Goal: Information Seeking & Learning: Learn about a topic

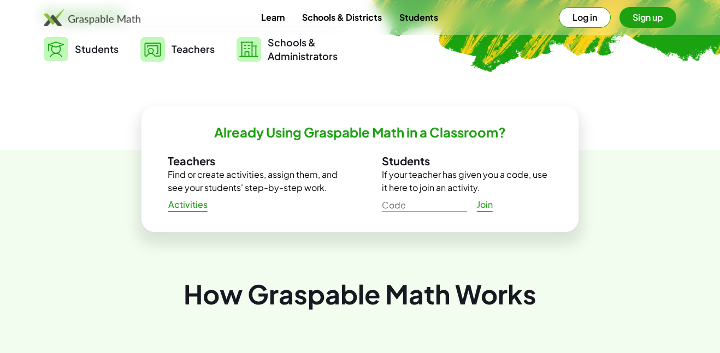
scroll to position [297, 0]
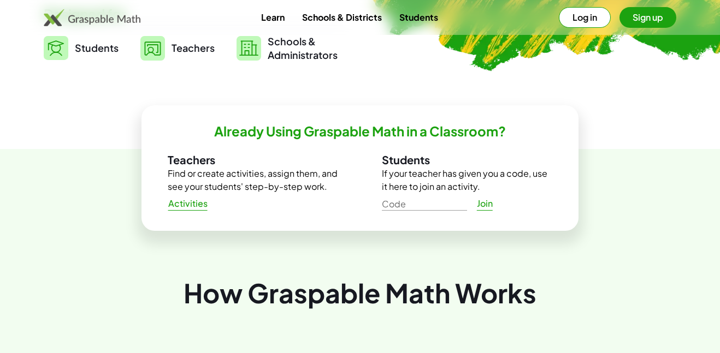
click at [102, 42] on span "Students" at bounding box center [97, 48] width 44 height 13
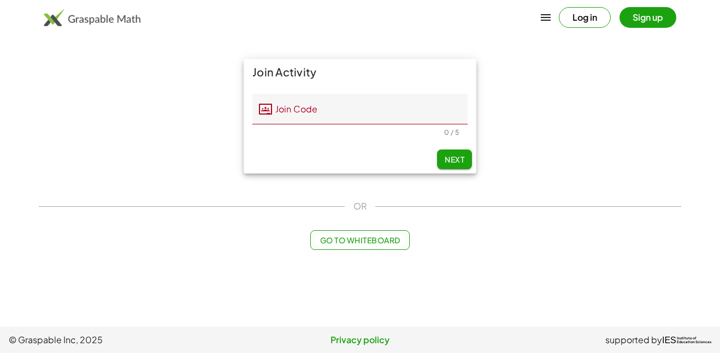
click at [101, 44] on main "Join Activity Join Code Join Code Should be 5 characters. 0 / 5 Next OR Go to W…" at bounding box center [360, 163] width 720 height 327
click at [331, 105] on input "Join Code" at bounding box center [370, 109] width 196 height 31
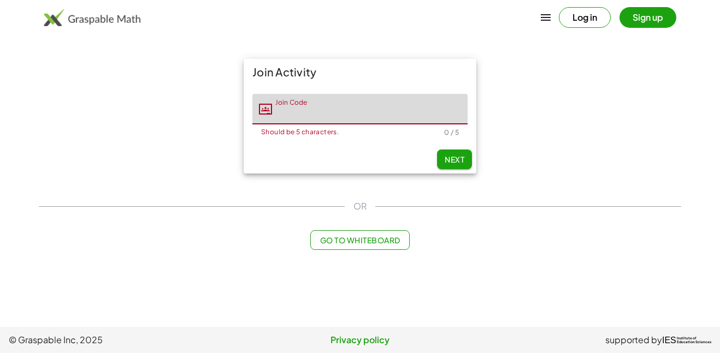
paste input "*****"
type input "*****"
click at [456, 155] on span "Next" at bounding box center [455, 160] width 20 height 10
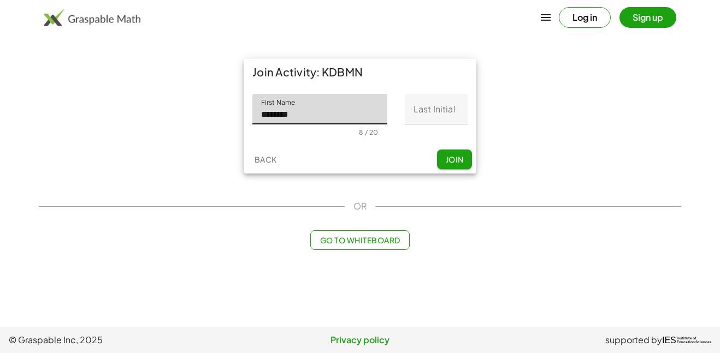
type input "********"
click at [436, 103] on input "Last Initial" at bounding box center [436, 109] width 63 height 31
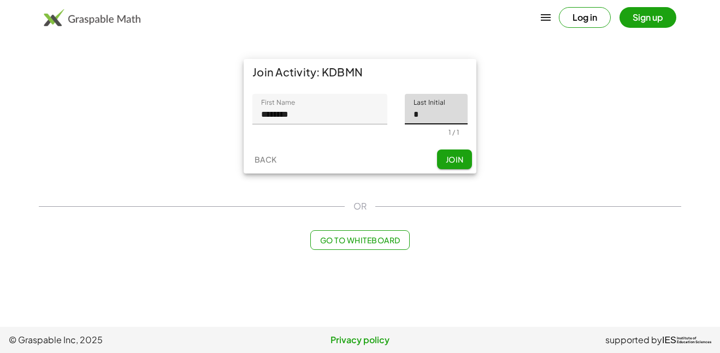
type input "*"
click at [457, 165] on button "Join" at bounding box center [454, 160] width 35 height 20
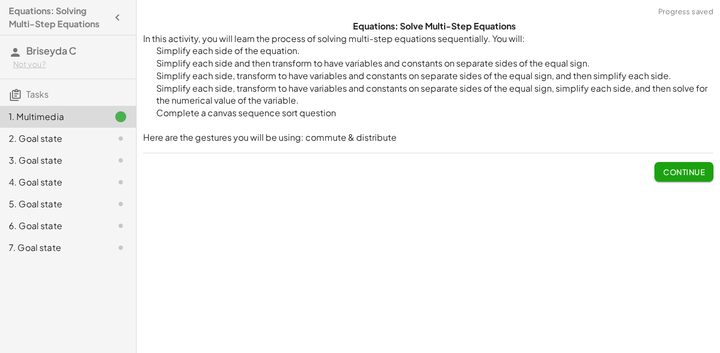
click at [0, 0] on div "Equations: Solve Multi-Step Equations In this activity, you will learn the proc…" at bounding box center [0, 0] width 0 height 0
click at [698, 174] on span "Continue" at bounding box center [684, 172] width 42 height 10
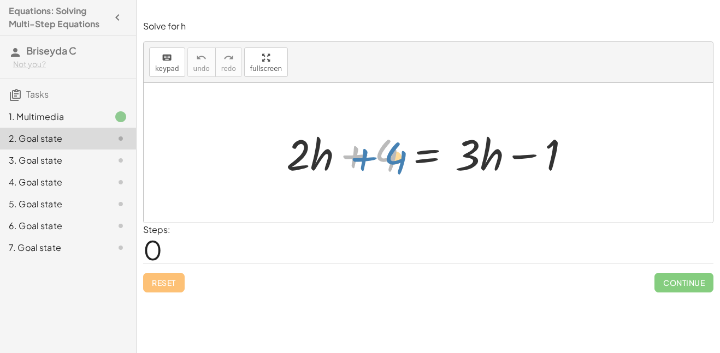
drag, startPoint x: 387, startPoint y: 161, endPoint x: 398, endPoint y: 164, distance: 10.7
click at [398, 164] on div at bounding box center [432, 153] width 303 height 56
click at [304, 160] on div at bounding box center [432, 153] width 303 height 56
click at [316, 160] on div at bounding box center [432, 153] width 303 height 56
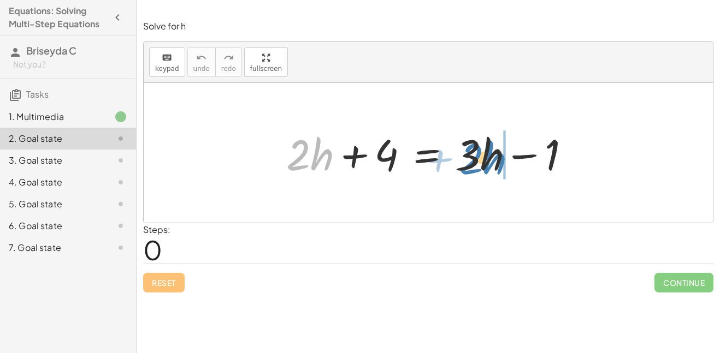
drag, startPoint x: 316, startPoint y: 160, endPoint x: 489, endPoint y: 164, distance: 172.7
click at [489, 164] on div at bounding box center [432, 153] width 303 height 56
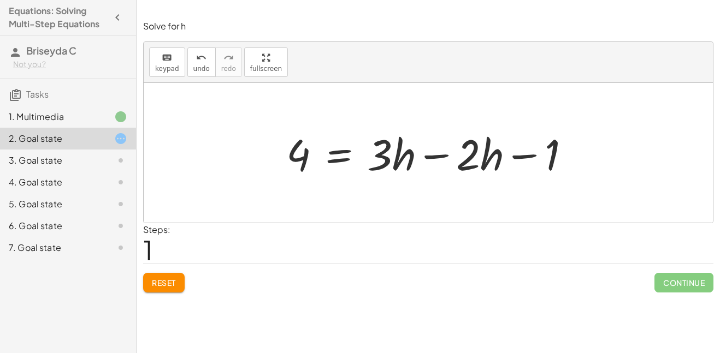
click at [487, 166] on div at bounding box center [432, 153] width 303 height 56
click at [469, 166] on div at bounding box center [432, 153] width 303 height 56
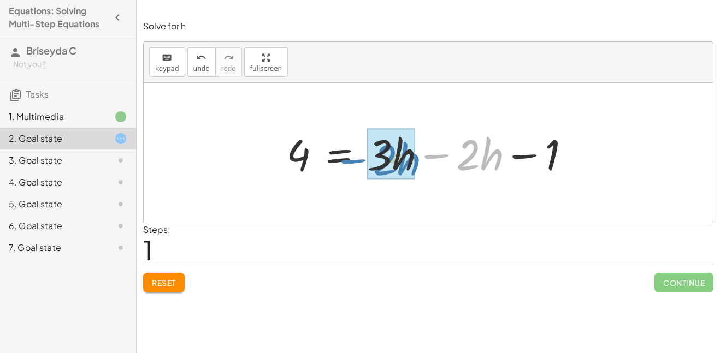
drag, startPoint x: 480, startPoint y: 161, endPoint x: 397, endPoint y: 166, distance: 83.7
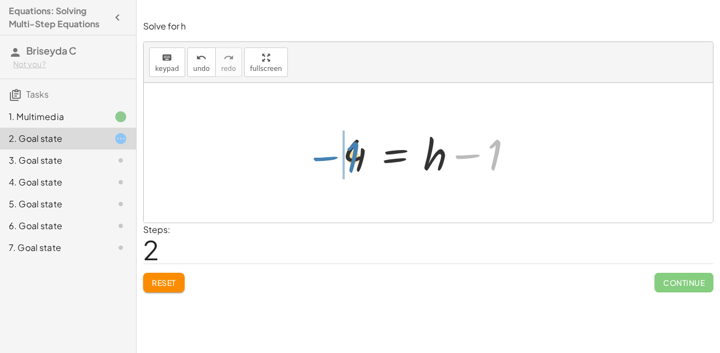
drag, startPoint x: 496, startPoint y: 154, endPoint x: 352, endPoint y: 156, distance: 143.2
click at [352, 156] on div at bounding box center [432, 153] width 190 height 56
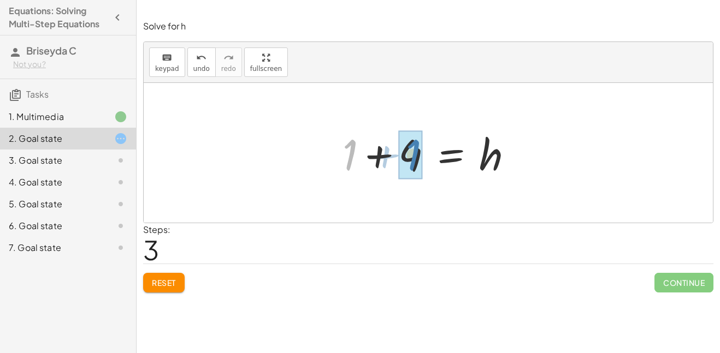
drag, startPoint x: 351, startPoint y: 160, endPoint x: 415, endPoint y: 160, distance: 63.4
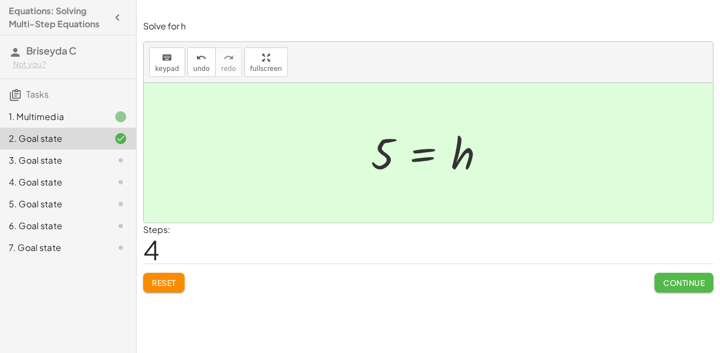
click at [693, 284] on span "Continue" at bounding box center [684, 283] width 42 height 10
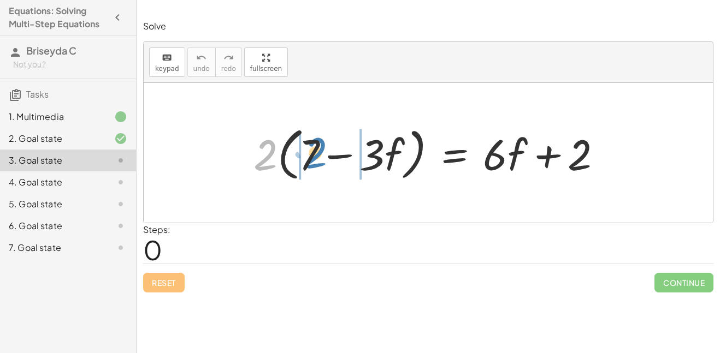
drag, startPoint x: 270, startPoint y: 143, endPoint x: 320, endPoint y: 140, distance: 49.8
click at [320, 140] on div at bounding box center [432, 153] width 368 height 63
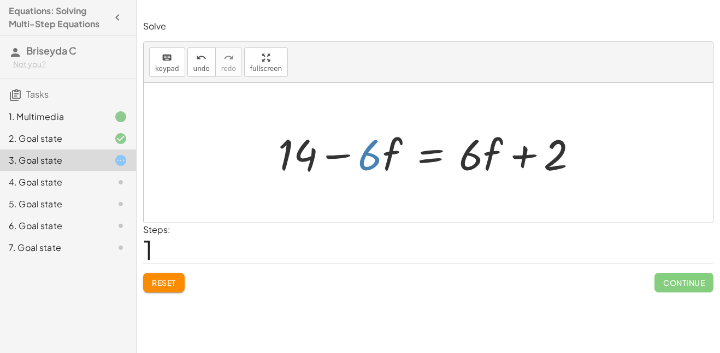
click at [372, 162] on div at bounding box center [433, 153] width 320 height 56
click at [370, 170] on div at bounding box center [433, 153] width 320 height 56
click at [387, 161] on div at bounding box center [433, 153] width 320 height 56
click at [374, 160] on div at bounding box center [433, 153] width 320 height 56
click at [390, 160] on div at bounding box center [433, 153] width 320 height 56
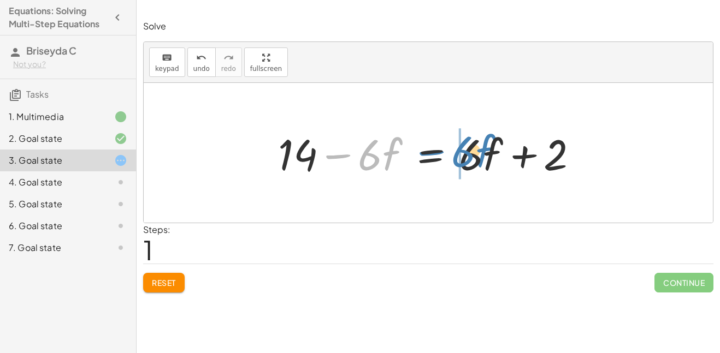
drag, startPoint x: 381, startPoint y: 157, endPoint x: 474, endPoint y: 154, distance: 92.9
click at [474, 154] on div at bounding box center [433, 153] width 320 height 56
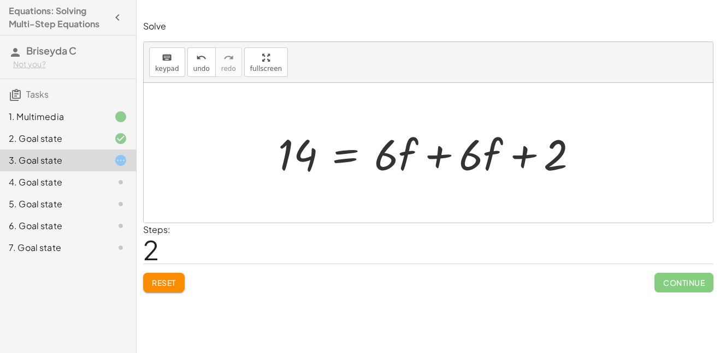
click at [474, 154] on div at bounding box center [433, 153] width 320 height 56
click at [490, 160] on div at bounding box center [433, 153] width 320 height 56
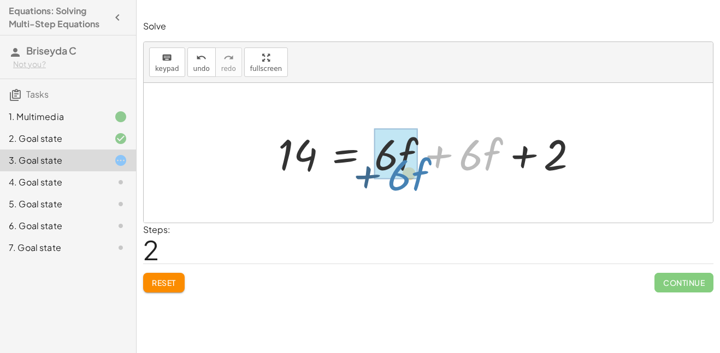
drag, startPoint x: 481, startPoint y: 156, endPoint x: 408, endPoint y: 175, distance: 76.2
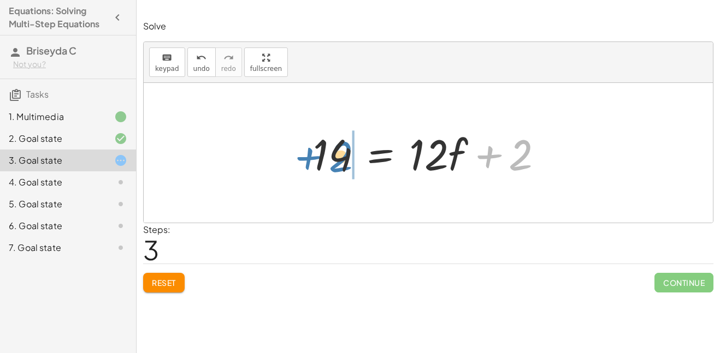
drag, startPoint x: 521, startPoint y: 155, endPoint x: 341, endPoint y: 157, distance: 179.7
click at [341, 157] on div at bounding box center [433, 153] width 250 height 56
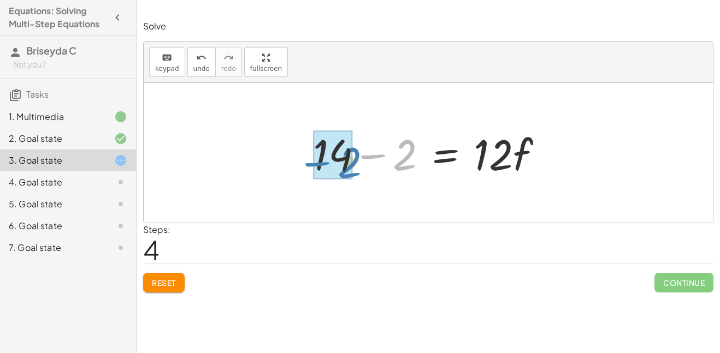
drag, startPoint x: 409, startPoint y: 153, endPoint x: 353, endPoint y: 161, distance: 56.8
click at [353, 161] on div at bounding box center [433, 153] width 250 height 56
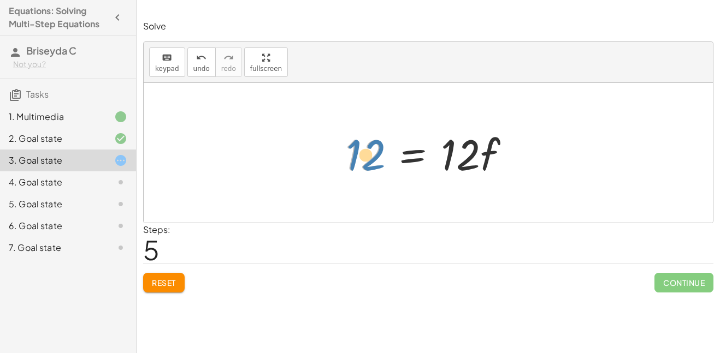
click at [370, 158] on div at bounding box center [432, 153] width 185 height 56
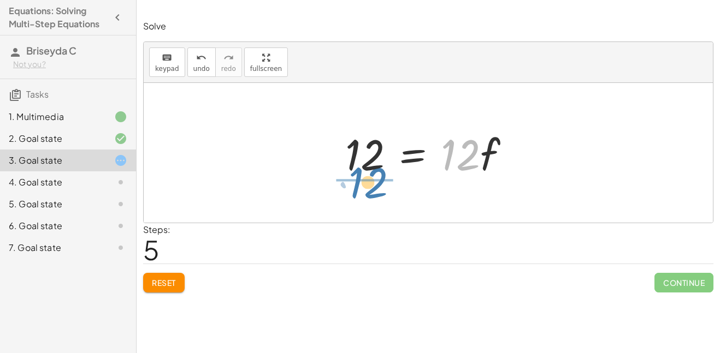
drag, startPoint x: 456, startPoint y: 153, endPoint x: 363, endPoint y: 180, distance: 96.8
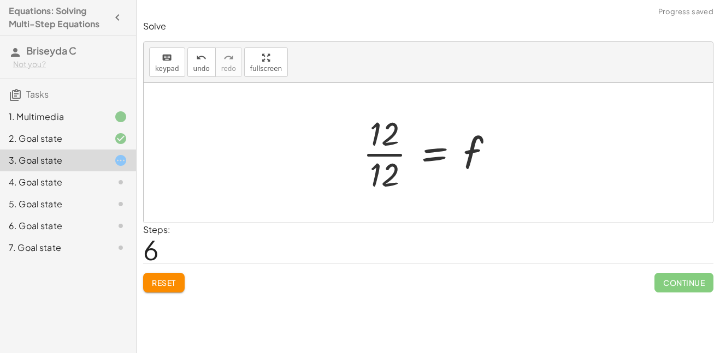
click at [386, 144] on div at bounding box center [432, 153] width 150 height 84
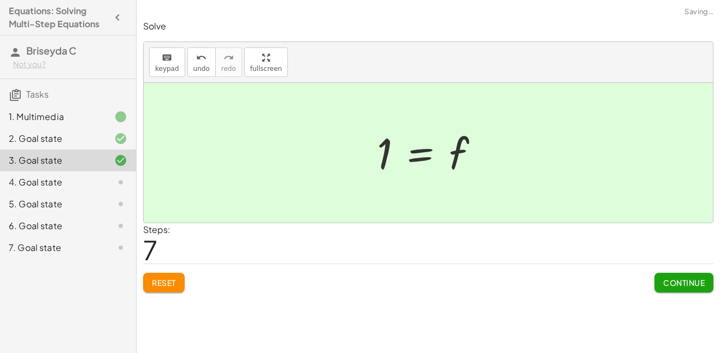
click at [681, 282] on span "Continue" at bounding box center [684, 283] width 42 height 10
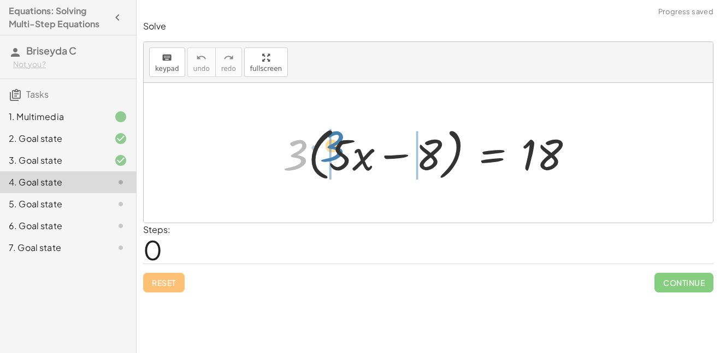
drag, startPoint x: 288, startPoint y: 161, endPoint x: 326, endPoint y: 152, distance: 38.2
click at [326, 152] on div at bounding box center [432, 153] width 309 height 63
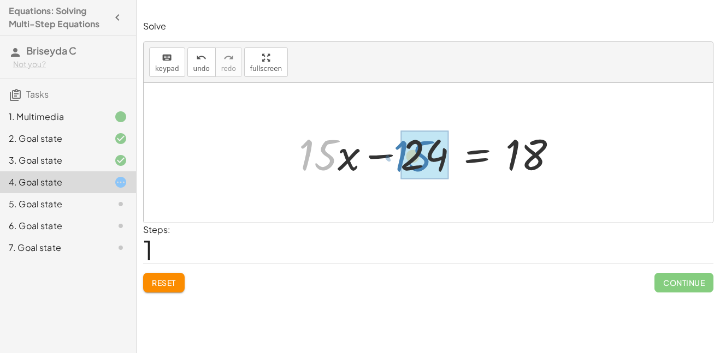
drag, startPoint x: 320, startPoint y: 160, endPoint x: 415, endPoint y: 161, distance: 94.5
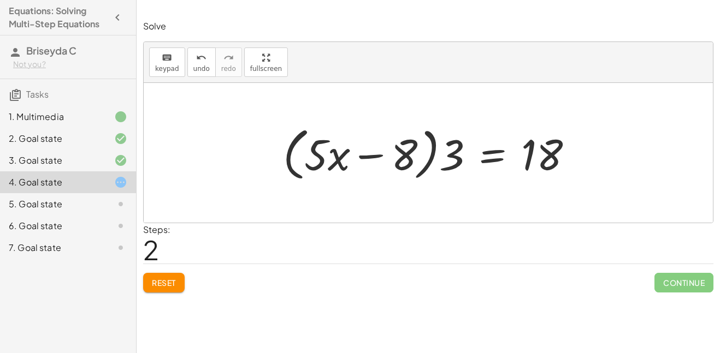
click at [0, 0] on div "Solve keyboard keypad undo undo redo redo fullscreen · 3 · ( + · 5 · x − 8 ) = …" at bounding box center [0, 0] width 0 height 0
click at [172, 287] on span "Reset" at bounding box center [164, 283] width 24 height 10
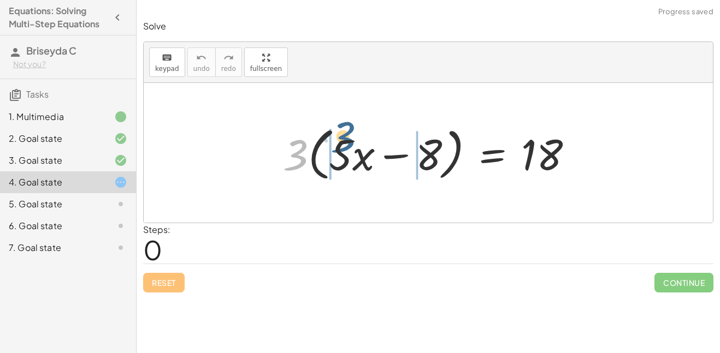
drag, startPoint x: 299, startPoint y: 158, endPoint x: 347, endPoint y: 145, distance: 49.3
click at [347, 145] on div at bounding box center [432, 153] width 309 height 63
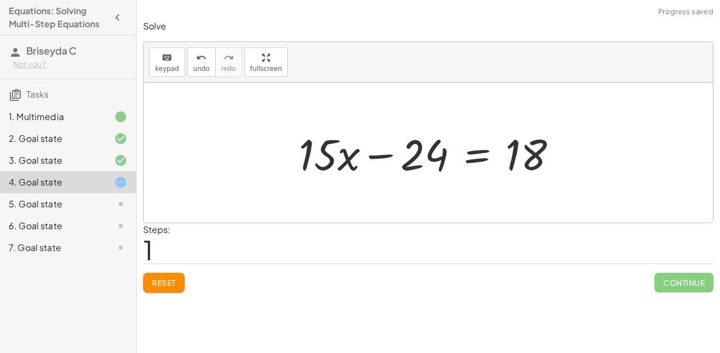
click at [322, 156] on div at bounding box center [432, 153] width 278 height 56
click at [328, 157] on div at bounding box center [432, 153] width 278 height 56
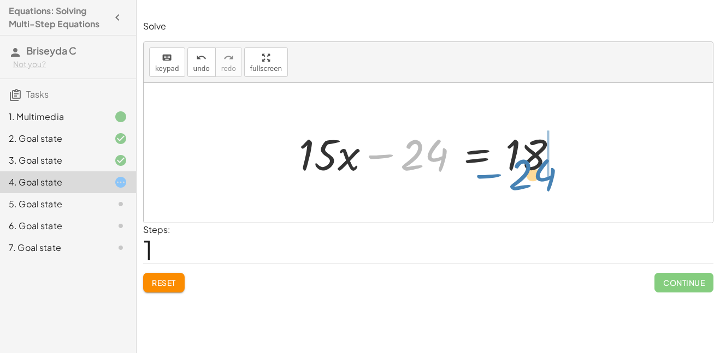
drag, startPoint x: 421, startPoint y: 155, endPoint x: 529, endPoint y: 174, distance: 109.9
click at [529, 174] on div at bounding box center [432, 153] width 278 height 56
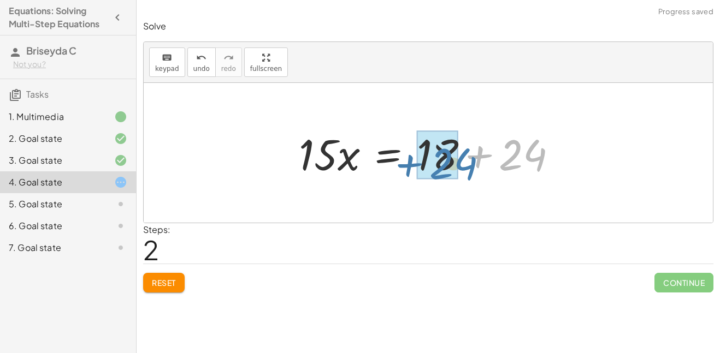
drag, startPoint x: 517, startPoint y: 167, endPoint x: 447, endPoint y: 176, distance: 70.5
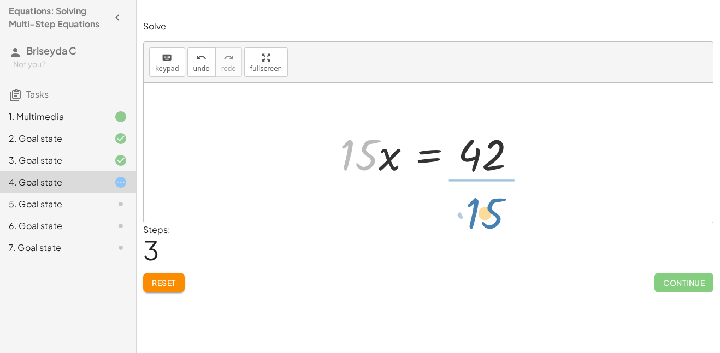
drag, startPoint x: 365, startPoint y: 154, endPoint x: 492, endPoint y: 213, distance: 139.1
click at [492, 213] on div "· 3 · ( + · 5 · x − 8 ) = 18 + · 3 · 5 · x − · 3 · 8 = 18 + · 15 · x − 24 = 18 …" at bounding box center [428, 153] width 569 height 140
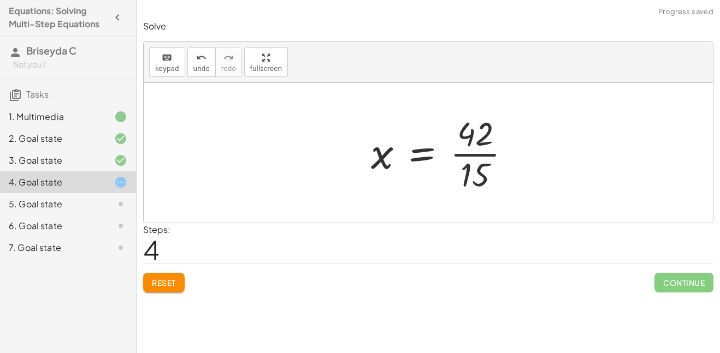
click at [487, 167] on div at bounding box center [445, 153] width 160 height 84
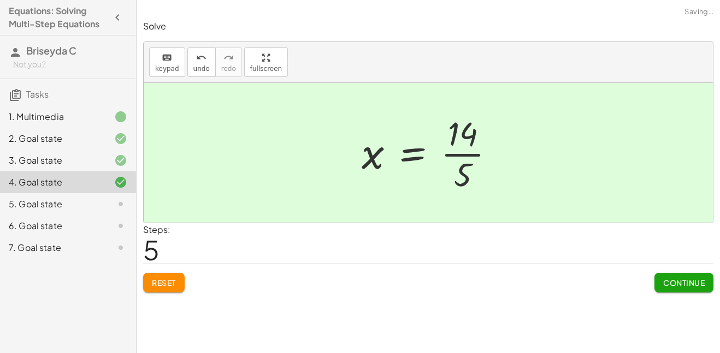
click at [681, 284] on span "Continue" at bounding box center [684, 283] width 42 height 10
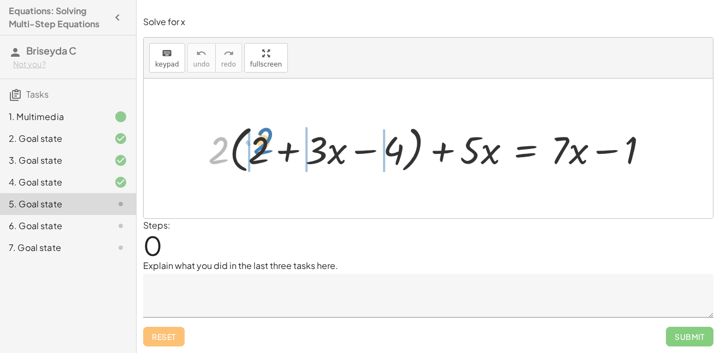
drag, startPoint x: 218, startPoint y: 149, endPoint x: 263, endPoint y: 146, distance: 44.9
click at [263, 146] on div at bounding box center [432, 149] width 459 height 56
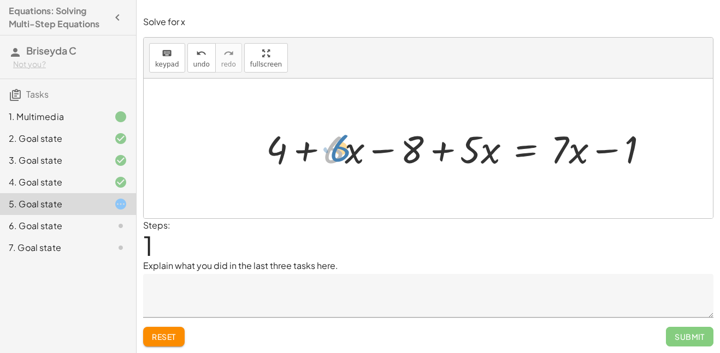
drag, startPoint x: 329, startPoint y: 154, endPoint x: 334, endPoint y: 151, distance: 5.6
click at [334, 151] on div at bounding box center [462, 148] width 402 height 50
click at [349, 156] on div at bounding box center [462, 148] width 402 height 50
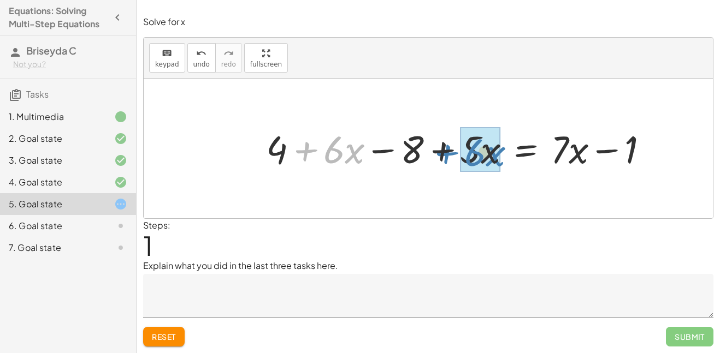
drag, startPoint x: 346, startPoint y: 156, endPoint x: 487, endPoint y: 159, distance: 141.0
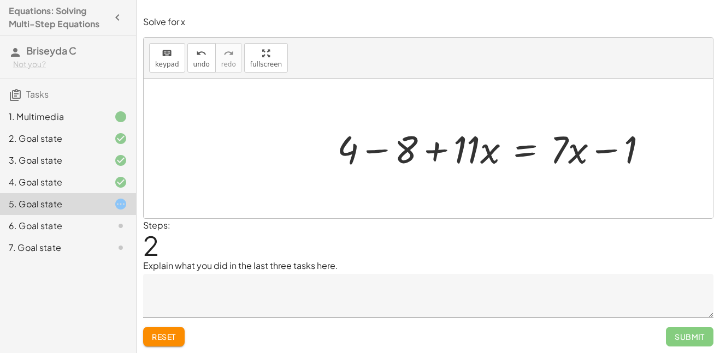
click at [563, 151] on div at bounding box center [497, 148] width 331 height 50
click at [571, 155] on div at bounding box center [497, 148] width 331 height 50
drag, startPoint x: 571, startPoint y: 155, endPoint x: 469, endPoint y: 158, distance: 102.2
click at [469, 158] on div at bounding box center [497, 148] width 331 height 50
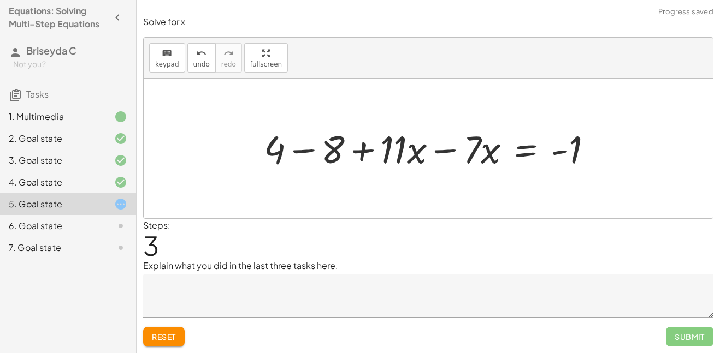
click at [396, 157] on div at bounding box center [432, 148] width 348 height 50
click at [410, 159] on div at bounding box center [432, 148] width 348 height 50
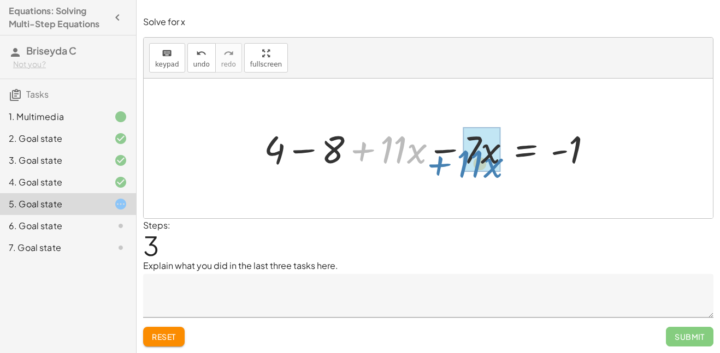
drag, startPoint x: 399, startPoint y: 155, endPoint x: 476, endPoint y: 168, distance: 77.7
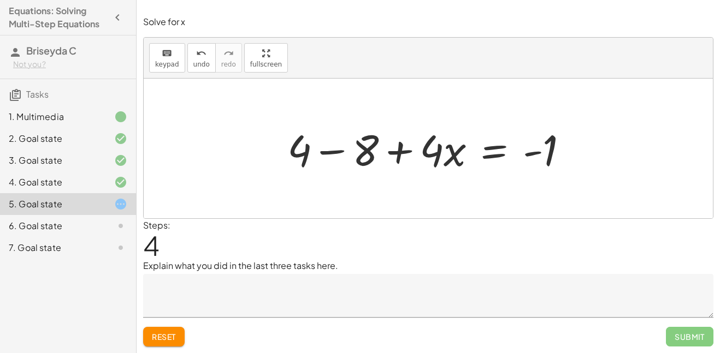
click at [296, 154] on div at bounding box center [432, 149] width 300 height 56
drag, startPoint x: 296, startPoint y: 154, endPoint x: 361, endPoint y: 171, distance: 66.8
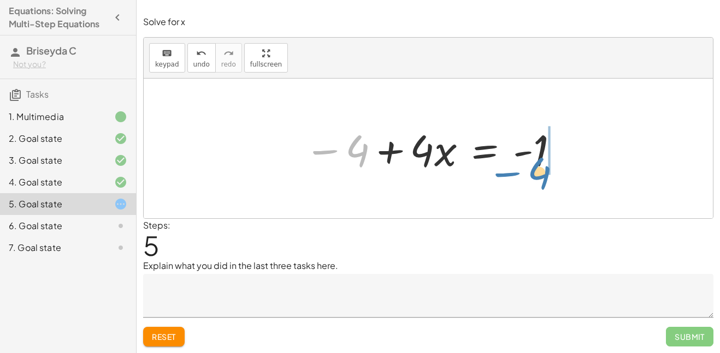
drag, startPoint x: 353, startPoint y: 157, endPoint x: 535, endPoint y: 179, distance: 183.3
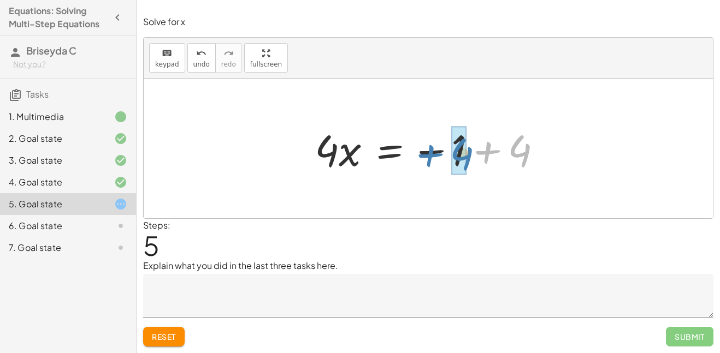
drag, startPoint x: 525, startPoint y: 150, endPoint x: 473, endPoint y: 152, distance: 52.5
click at [473, 152] on div at bounding box center [432, 149] width 247 height 56
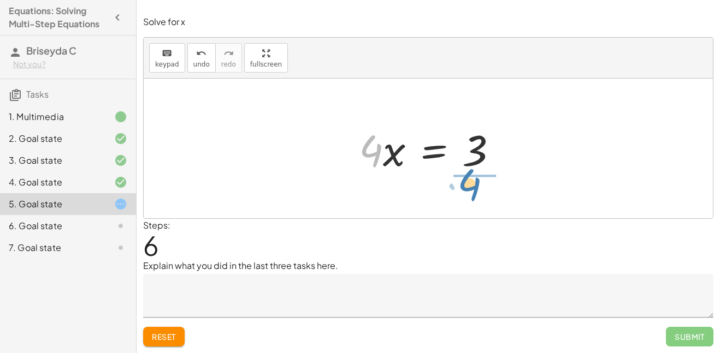
drag, startPoint x: 365, startPoint y: 153, endPoint x: 464, endPoint y: 187, distance: 105.0
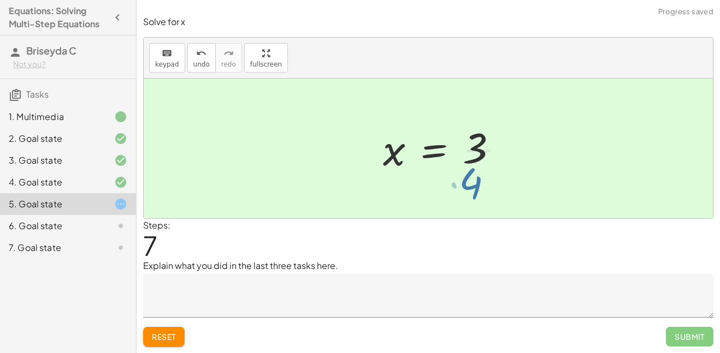
click at [464, 187] on div at bounding box center [449, 149] width 142 height 84
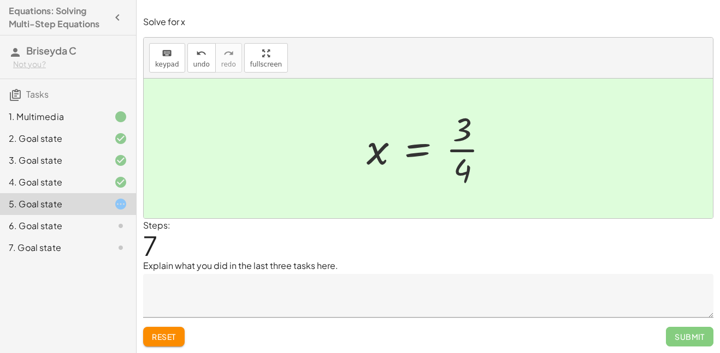
click at [480, 182] on div at bounding box center [432, 149] width 142 height 84
click at [467, 156] on div at bounding box center [432, 149] width 142 height 84
click at [457, 143] on div at bounding box center [432, 149] width 142 height 84
click at [92, 220] on div "6. Goal state" at bounding box center [53, 226] width 88 height 13
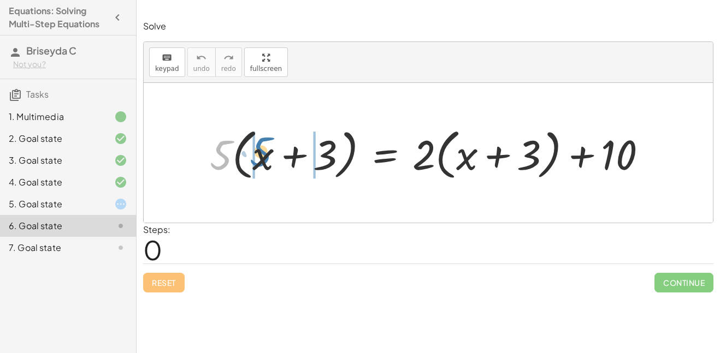
drag, startPoint x: 220, startPoint y: 162, endPoint x: 260, endPoint y: 160, distance: 39.9
click at [260, 160] on div at bounding box center [432, 153] width 457 height 60
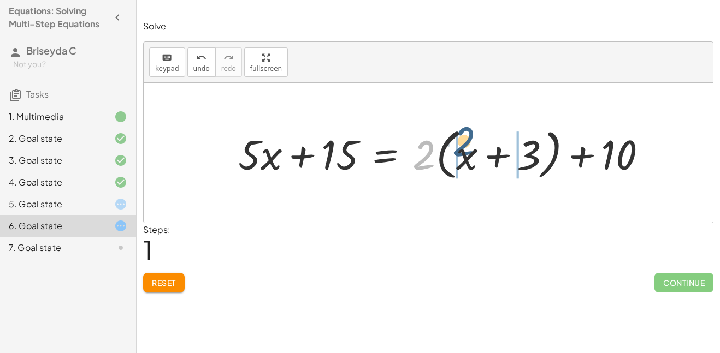
drag, startPoint x: 430, startPoint y: 149, endPoint x: 470, endPoint y: 137, distance: 41.7
click at [470, 137] on div at bounding box center [447, 153] width 428 height 60
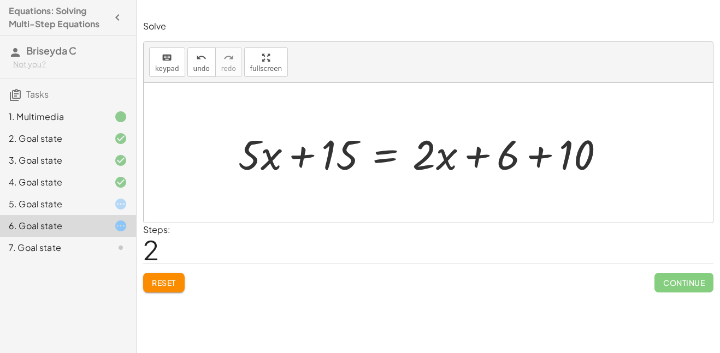
click at [256, 155] on div at bounding box center [426, 153] width 386 height 54
click at [269, 157] on div at bounding box center [426, 153] width 386 height 54
drag, startPoint x: 269, startPoint y: 157, endPoint x: 435, endPoint y: 163, distance: 166.7
click at [435, 163] on div at bounding box center [426, 153] width 386 height 54
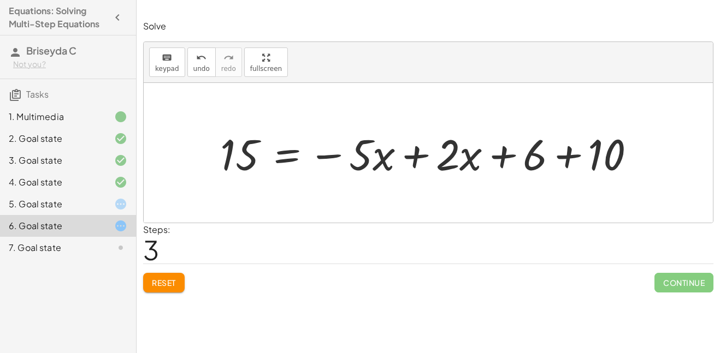
click at [455, 162] on div at bounding box center [432, 153] width 435 height 56
click at [464, 163] on div at bounding box center [432, 153] width 435 height 56
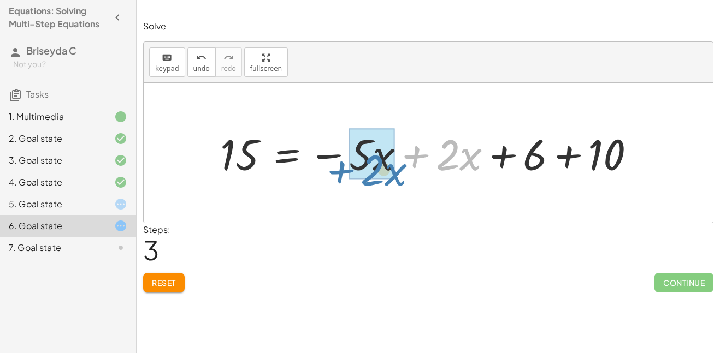
drag, startPoint x: 454, startPoint y: 161, endPoint x: 379, endPoint y: 174, distance: 76.5
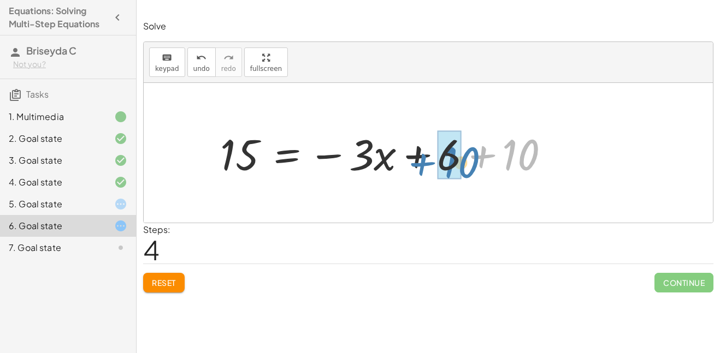
drag, startPoint x: 521, startPoint y: 157, endPoint x: 461, endPoint y: 164, distance: 60.6
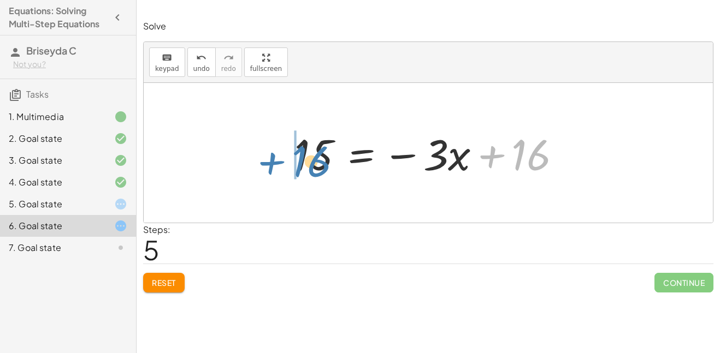
drag, startPoint x: 533, startPoint y: 155, endPoint x: 312, endPoint y: 161, distance: 220.8
click at [312, 161] on div at bounding box center [432, 153] width 286 height 56
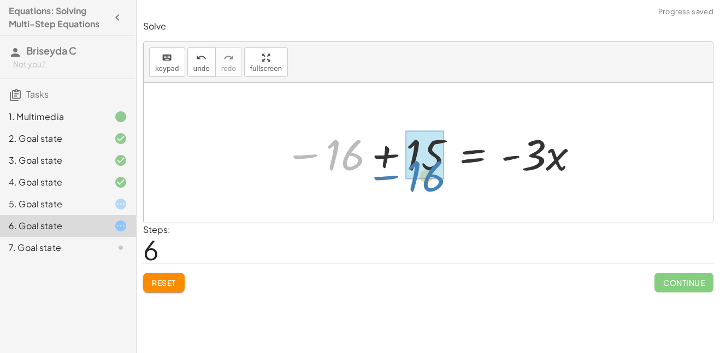
drag, startPoint x: 348, startPoint y: 158, endPoint x: 429, endPoint y: 179, distance: 84.0
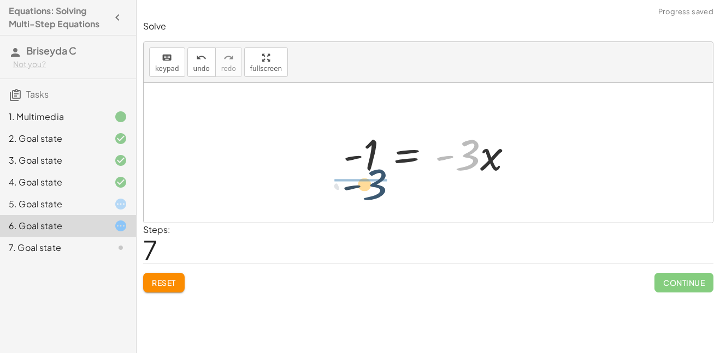
drag, startPoint x: 471, startPoint y: 156, endPoint x: 376, endPoint y: 186, distance: 99.0
click at [376, 186] on div "· 5 · ( + x + 3 ) = + · 2 · ( + x + 3 ) + 10 + · 5 · x + · 5 · 3 = + · 2 · ( + …" at bounding box center [428, 153] width 569 height 140
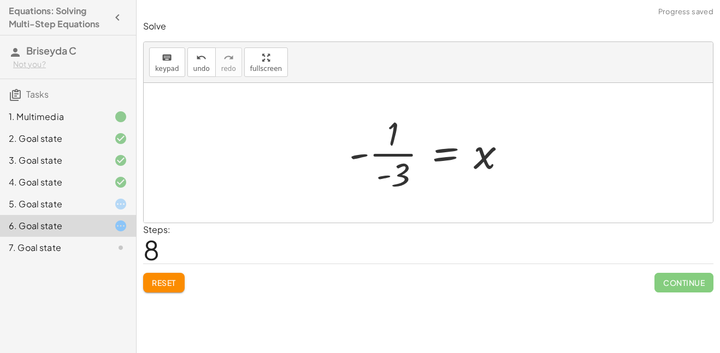
click at [376, 187] on div at bounding box center [432, 153] width 177 height 84
click at [386, 152] on div at bounding box center [432, 153] width 177 height 84
click at [387, 163] on div at bounding box center [432, 153] width 177 height 84
drag, startPoint x: 476, startPoint y: 156, endPoint x: 384, endPoint y: 153, distance: 92.4
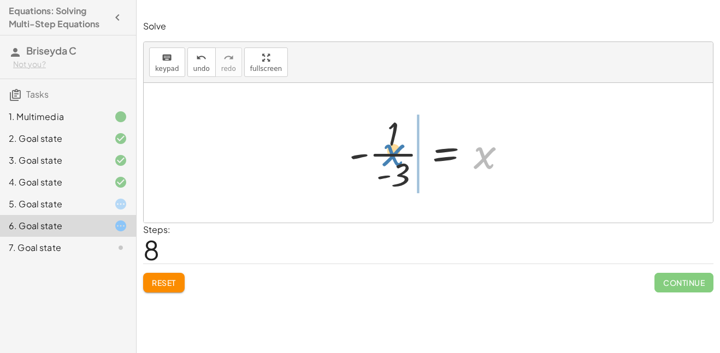
click at [384, 153] on div at bounding box center [432, 153] width 177 height 84
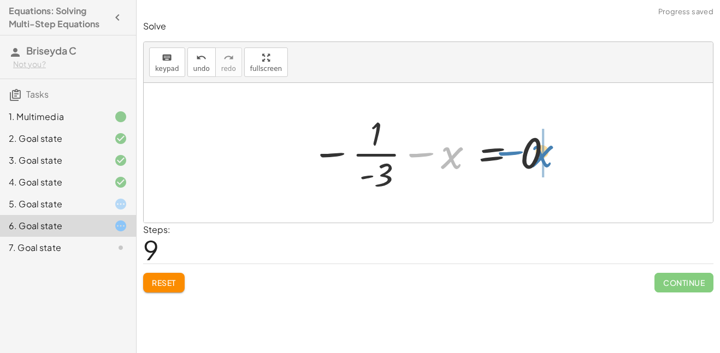
drag, startPoint x: 453, startPoint y: 161, endPoint x: 543, endPoint y: 160, distance: 90.2
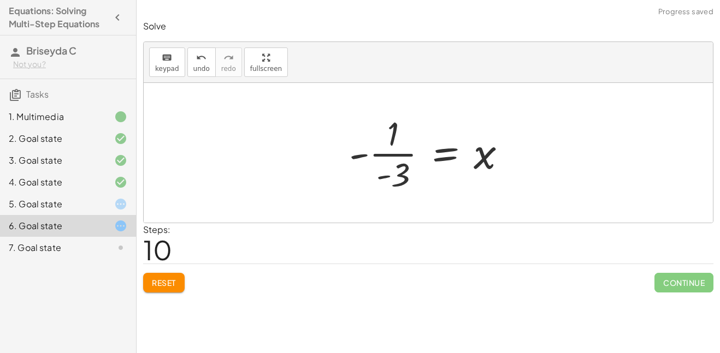
click at [399, 157] on div at bounding box center [432, 153] width 177 height 84
click at [91, 251] on div "7. Goal state" at bounding box center [53, 247] width 88 height 13
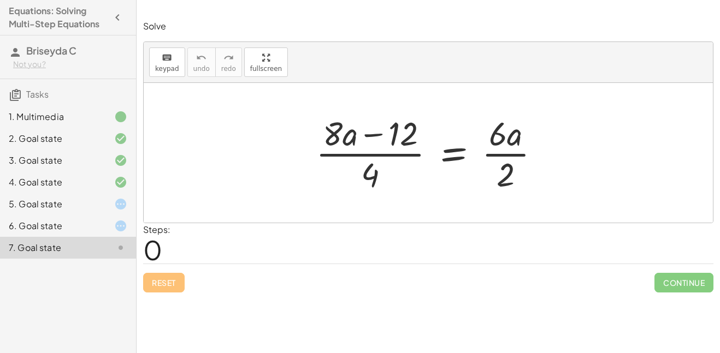
click at [117, 21] on icon "button" at bounding box center [117, 17] width 13 height 13
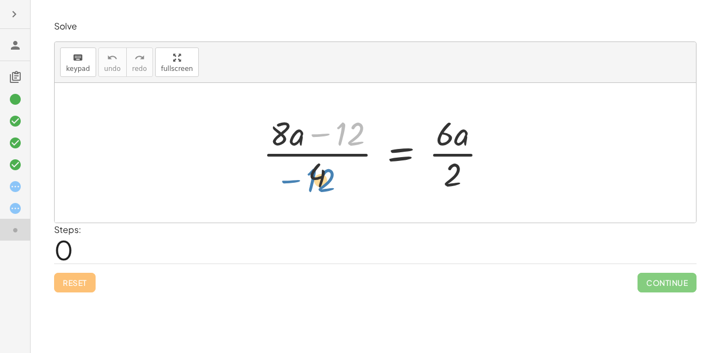
drag, startPoint x: 344, startPoint y: 134, endPoint x: 314, endPoint y: 181, distance: 55.0
click at [314, 181] on div at bounding box center [379, 153] width 244 height 84
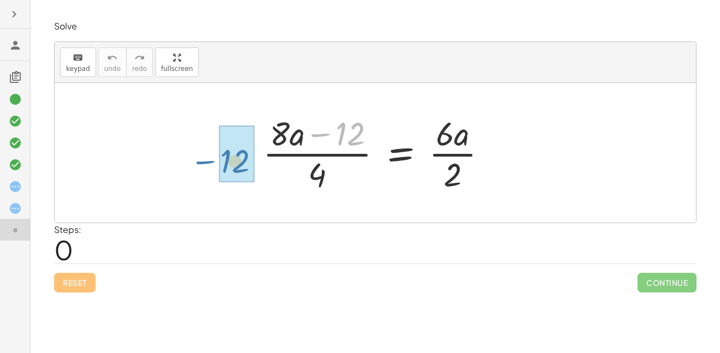
drag, startPoint x: 343, startPoint y: 131, endPoint x: 227, endPoint y: 158, distance: 119.0
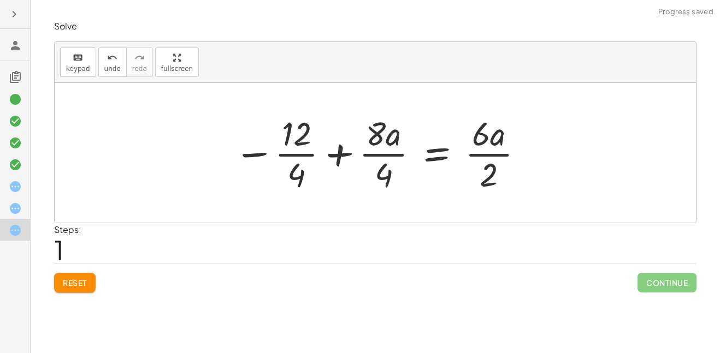
click at [291, 152] on div at bounding box center [379, 153] width 302 height 84
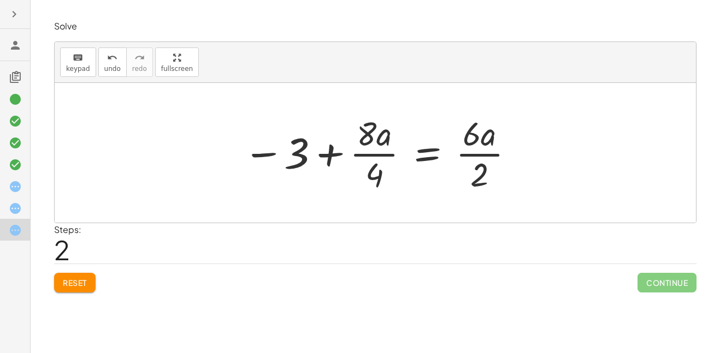
click at [368, 154] on div at bounding box center [379, 153] width 283 height 84
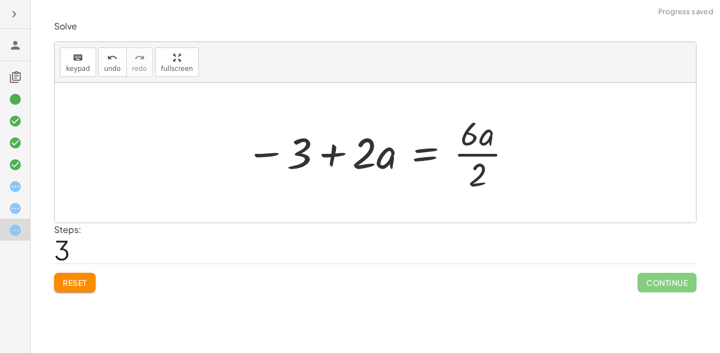
click at [473, 155] on div at bounding box center [379, 153] width 278 height 84
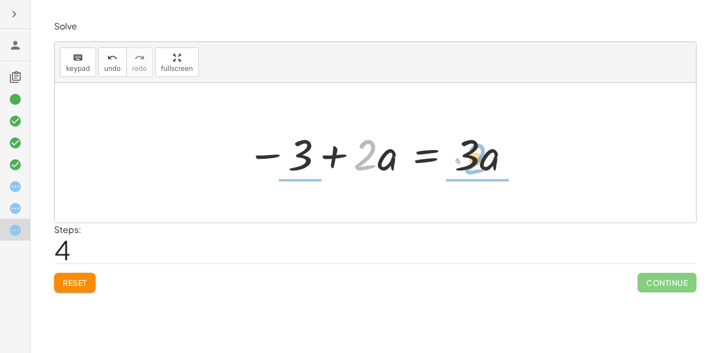
drag, startPoint x: 368, startPoint y: 157, endPoint x: 477, endPoint y: 161, distance: 109.9
click at [477, 161] on div at bounding box center [379, 153] width 276 height 56
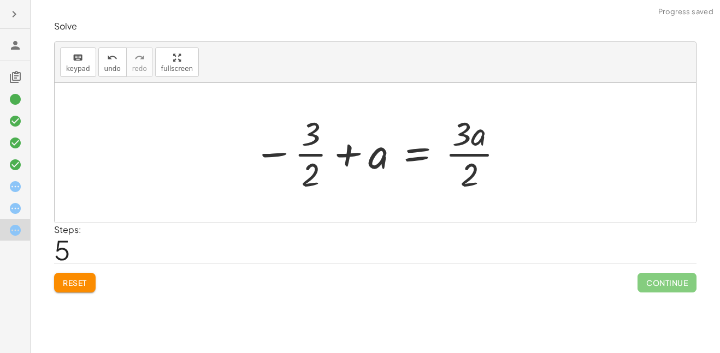
click at [315, 156] on div at bounding box center [379, 153] width 263 height 84
click at [476, 152] on div at bounding box center [379, 153] width 263 height 84
click at [112, 66] on span "undo" at bounding box center [112, 69] width 16 height 8
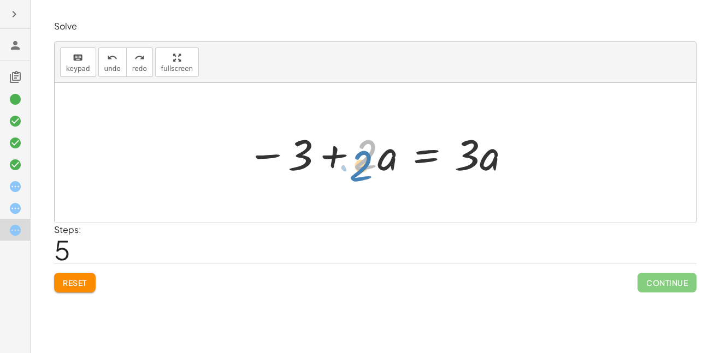
drag, startPoint x: 364, startPoint y: 166, endPoint x: 359, endPoint y: 176, distance: 11.7
click at [359, 176] on div at bounding box center [379, 153] width 276 height 56
click at [361, 158] on div at bounding box center [379, 153] width 276 height 56
click at [380, 161] on div at bounding box center [379, 153] width 276 height 56
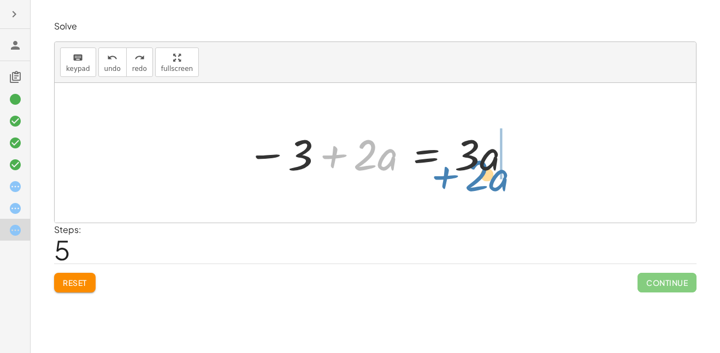
drag, startPoint x: 380, startPoint y: 161, endPoint x: 492, endPoint y: 181, distance: 113.3
click at [492, 181] on div "· ( + · 8 · a − 12 ) · 4 = · 6 · a · 2 − · 12 · 4 + · 8 · a · 4 = · 6 · a · 2 −…" at bounding box center [376, 153] width 290 height 62
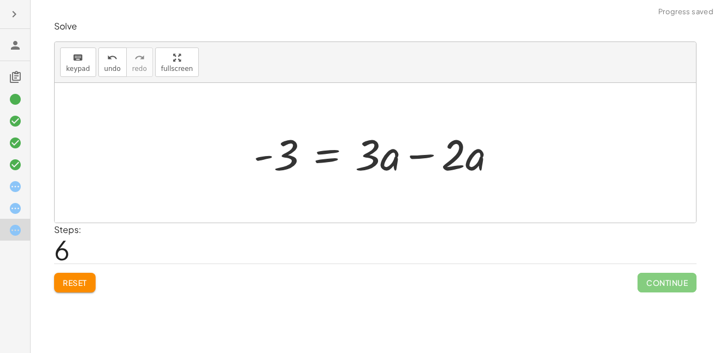
click at [456, 154] on div at bounding box center [379, 153] width 263 height 56
click at [469, 160] on div at bounding box center [379, 153] width 263 height 56
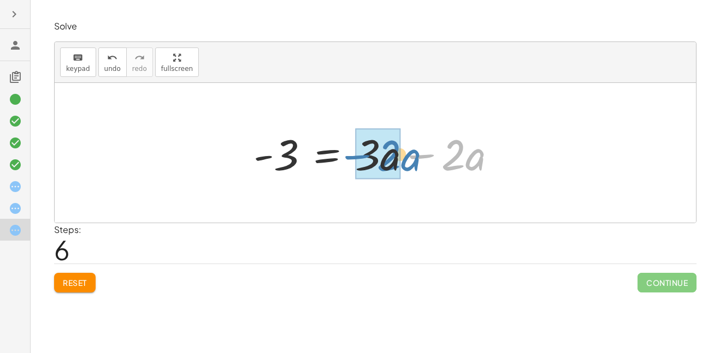
drag, startPoint x: 461, startPoint y: 160, endPoint x: 393, endPoint y: 161, distance: 68.3
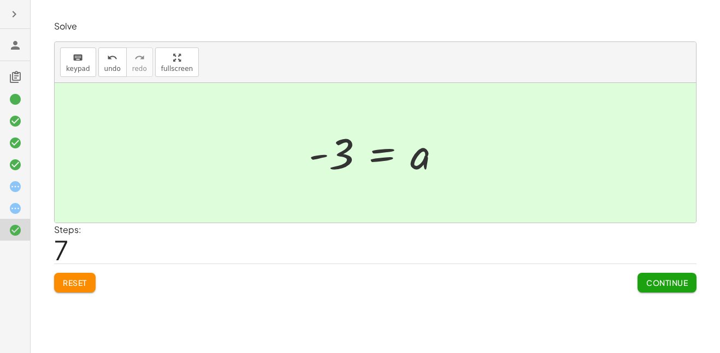
click at [14, 181] on icon at bounding box center [15, 186] width 13 height 13
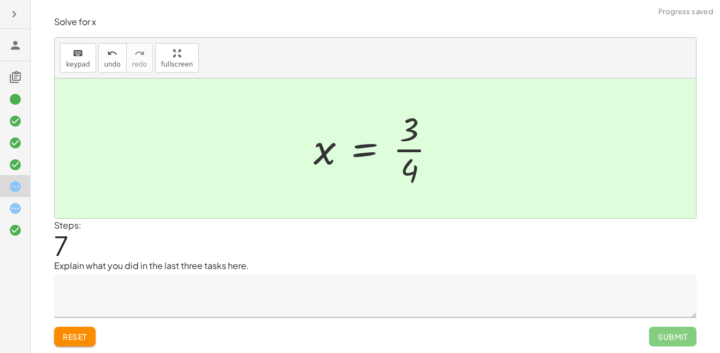
click at [14, 207] on icon at bounding box center [15, 208] width 13 height 13
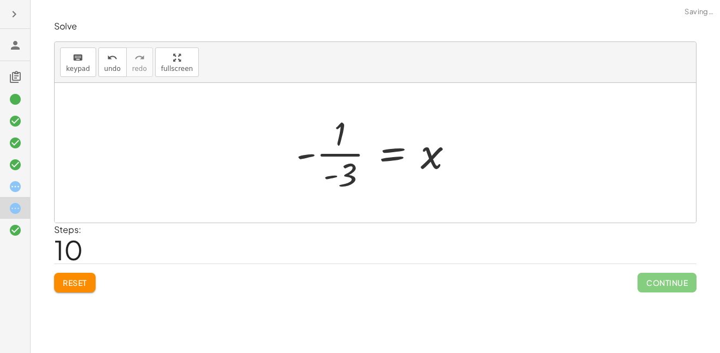
click at [19, 186] on icon at bounding box center [15, 186] width 13 height 13
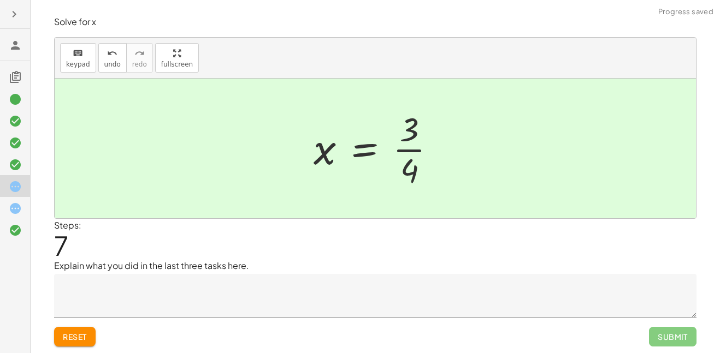
click at [86, 334] on span "Reset" at bounding box center [75, 337] width 24 height 10
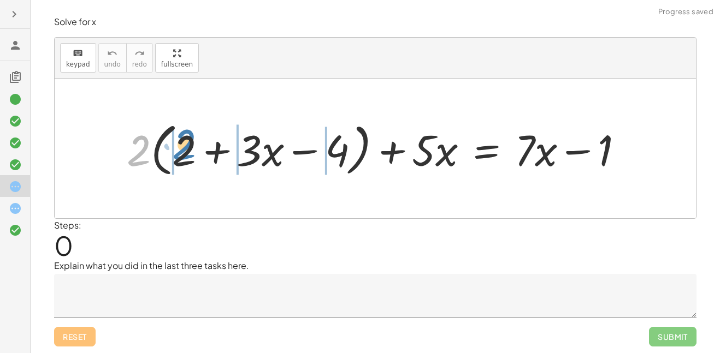
drag, startPoint x: 140, startPoint y: 146, endPoint x: 186, endPoint y: 140, distance: 45.7
click at [186, 140] on div at bounding box center [379, 148] width 516 height 63
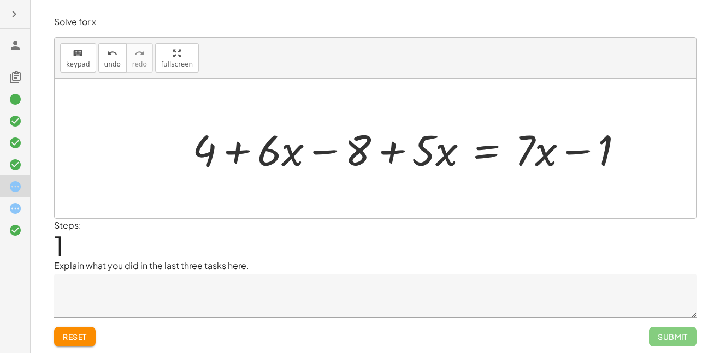
click at [269, 154] on div at bounding box center [412, 149] width 451 height 56
click at [288, 156] on div at bounding box center [412, 149] width 451 height 56
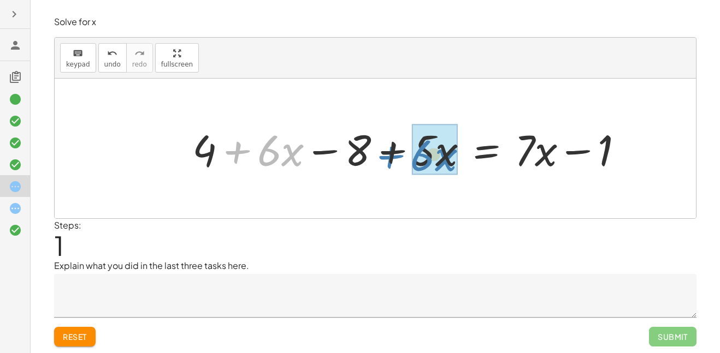
drag, startPoint x: 280, startPoint y: 152, endPoint x: 433, endPoint y: 157, distance: 153.6
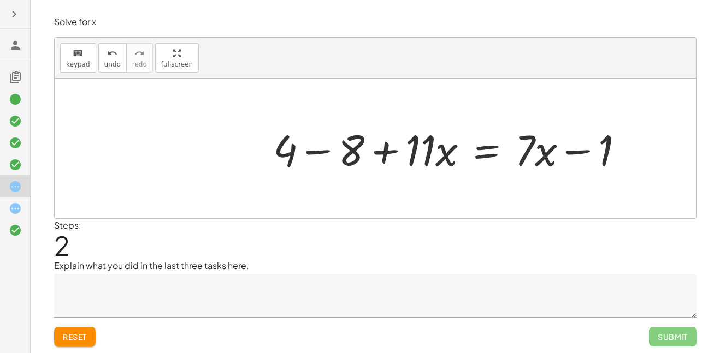
click at [287, 145] on div at bounding box center [453, 149] width 370 height 56
drag, startPoint x: 287, startPoint y: 145, endPoint x: 355, endPoint y: 150, distance: 68.0
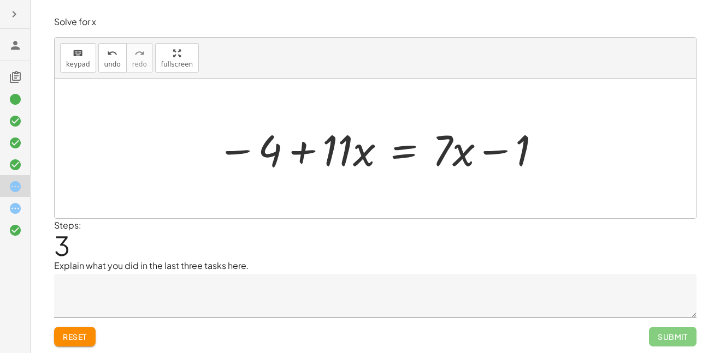
click at [340, 155] on div at bounding box center [379, 149] width 337 height 56
click at [358, 155] on div at bounding box center [379, 149] width 337 height 56
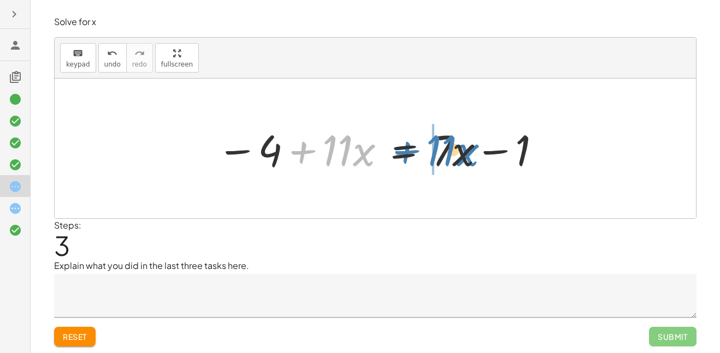
drag, startPoint x: 358, startPoint y: 155, endPoint x: 462, endPoint y: 155, distance: 103.8
click at [462, 155] on div at bounding box center [379, 149] width 337 height 56
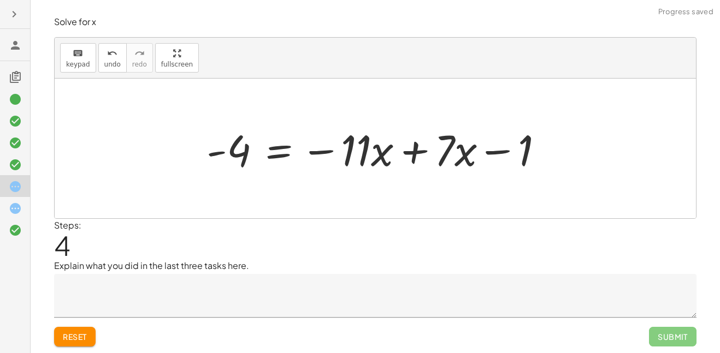
click at [449, 155] on div at bounding box center [379, 149] width 357 height 56
click at [412, 180] on div at bounding box center [375, 149] width 641 height 140
click at [414, 150] on div at bounding box center [379, 149] width 357 height 56
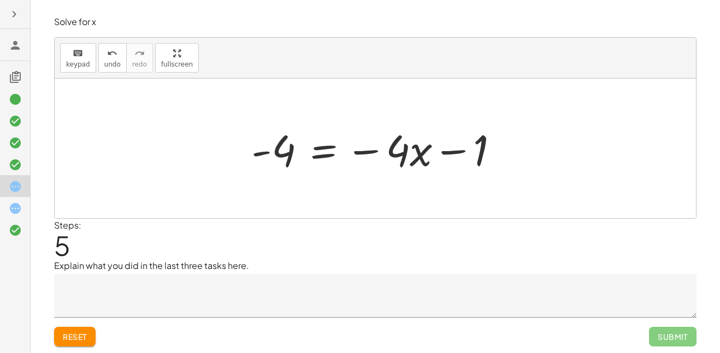
click at [467, 151] on div at bounding box center [379, 149] width 267 height 56
drag, startPoint x: 485, startPoint y: 154, endPoint x: 274, endPoint y: 178, distance: 212.3
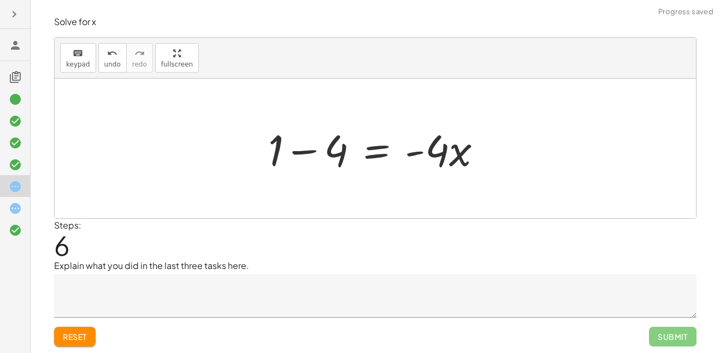
click at [315, 160] on div at bounding box center [379, 149] width 233 height 56
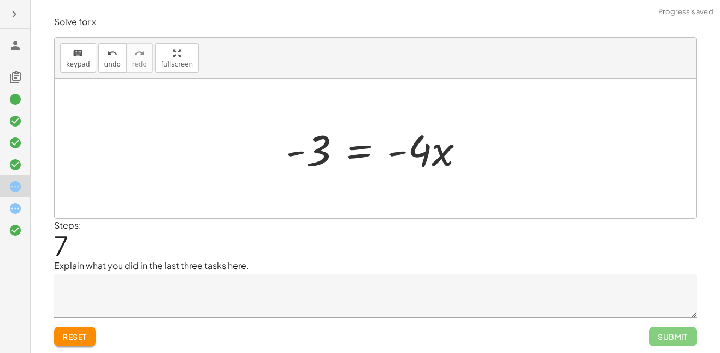
click at [391, 155] on div at bounding box center [379, 149] width 198 height 56
drag, startPoint x: 412, startPoint y: 152, endPoint x: 329, endPoint y: 173, distance: 85.5
click at [329, 173] on div at bounding box center [379, 149] width 198 height 56
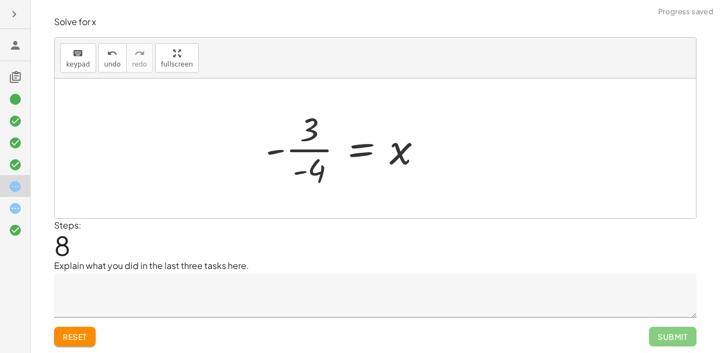
click at [316, 145] on div at bounding box center [348, 149] width 176 height 84
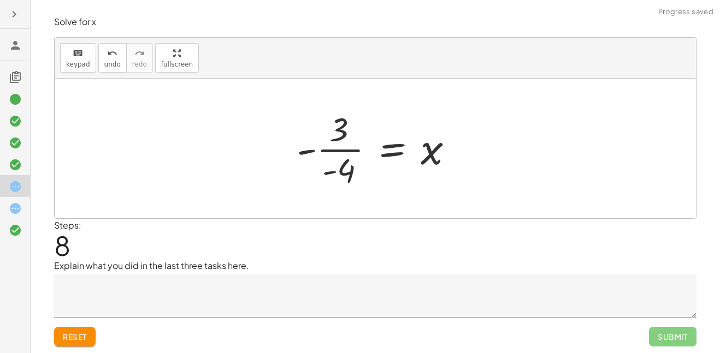
click at [316, 145] on div at bounding box center [379, 149] width 176 height 84
drag, startPoint x: 316, startPoint y: 145, endPoint x: 257, endPoint y: 128, distance: 60.7
click at [257, 128] on div "+ · 2 · ( + 2 + · 3 · x − 4 ) + · 5 · x = + · 7 · x − 1 + · 2 · 2 + · 2 · 3 · x…" at bounding box center [375, 149] width 641 height 140
click at [86, 343] on button "Reset" at bounding box center [75, 337] width 42 height 20
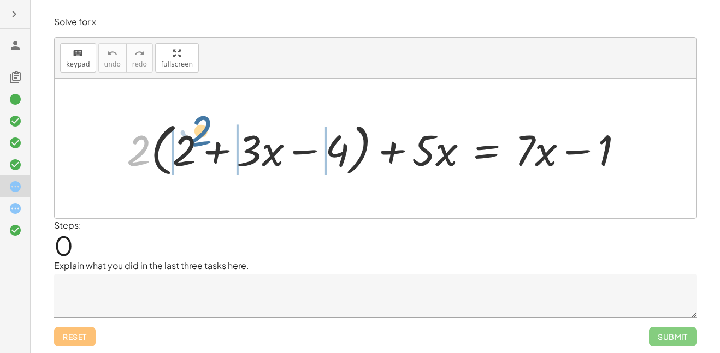
drag, startPoint x: 139, startPoint y: 148, endPoint x: 200, endPoint y: 125, distance: 65.2
click at [200, 125] on div at bounding box center [379, 148] width 516 height 63
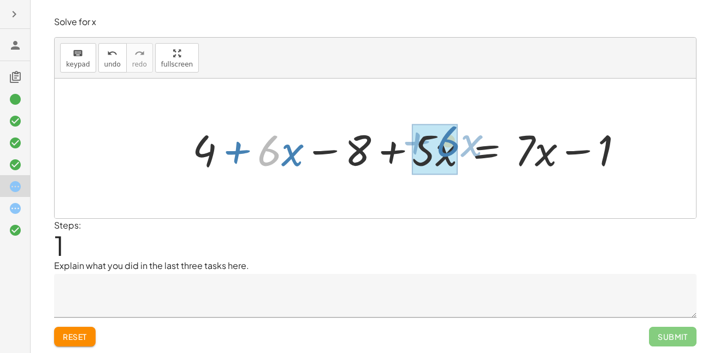
drag, startPoint x: 272, startPoint y: 149, endPoint x: 451, endPoint y: 140, distance: 178.9
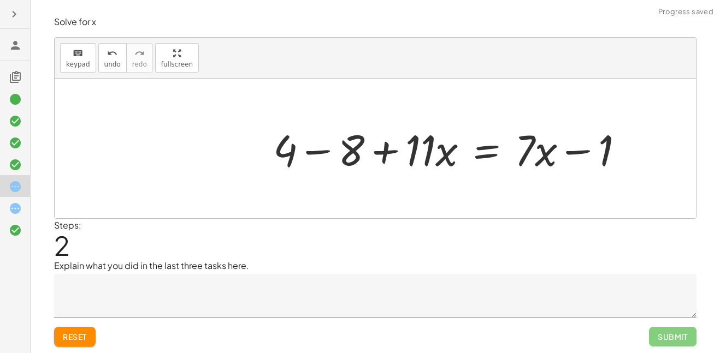
click at [309, 151] on div at bounding box center [453, 149] width 370 height 56
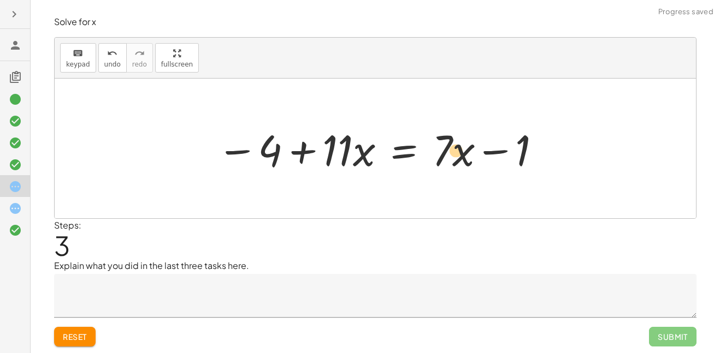
drag, startPoint x: 451, startPoint y: 153, endPoint x: 465, endPoint y: 153, distance: 14.2
click at [465, 153] on div at bounding box center [379, 149] width 337 height 56
click at [463, 160] on div at bounding box center [379, 149] width 337 height 56
drag, startPoint x: 440, startPoint y: 150, endPoint x: 465, endPoint y: 150, distance: 25.1
click at [465, 150] on div at bounding box center [379, 149] width 337 height 56
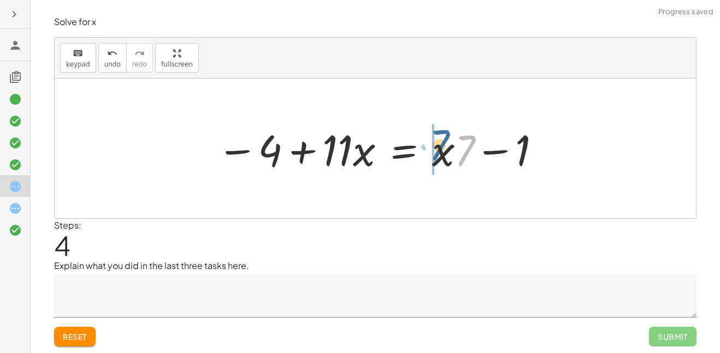
drag, startPoint x: 464, startPoint y: 154, endPoint x: 433, endPoint y: 148, distance: 31.2
drag, startPoint x: 451, startPoint y: 151, endPoint x: 438, endPoint y: 143, distance: 16.2
click at [438, 143] on div at bounding box center [379, 149] width 337 height 56
click at [452, 152] on div at bounding box center [379, 149] width 337 height 56
drag, startPoint x: 439, startPoint y: 148, endPoint x: 472, endPoint y: 152, distance: 33.1
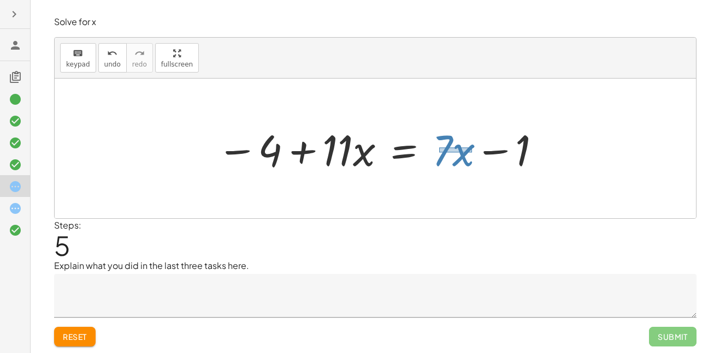
click at [472, 152] on div at bounding box center [379, 149] width 337 height 56
drag, startPoint x: 458, startPoint y: 153, endPoint x: 357, endPoint y: 150, distance: 101.1
click at [357, 150] on div at bounding box center [379, 149] width 337 height 56
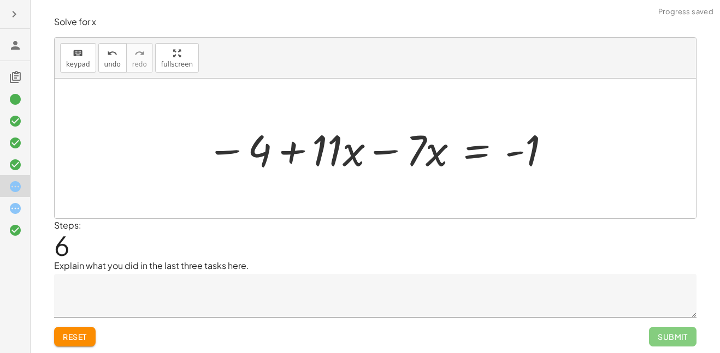
click at [382, 152] on div at bounding box center [379, 149] width 357 height 56
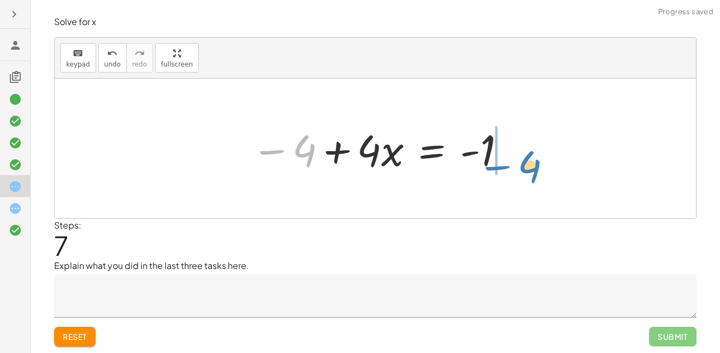
drag, startPoint x: 309, startPoint y: 148, endPoint x: 533, endPoint y: 162, distance: 224.5
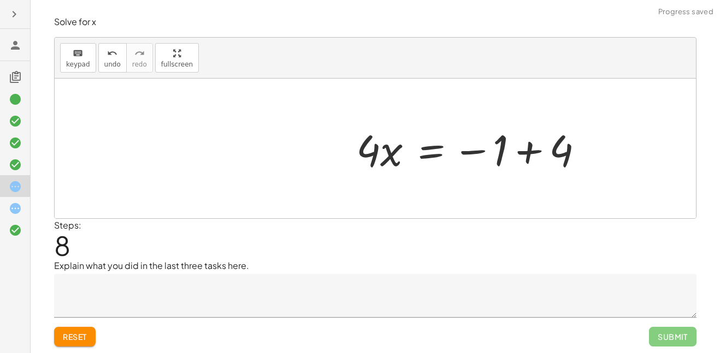
click at [528, 149] on div at bounding box center [474, 149] width 247 height 56
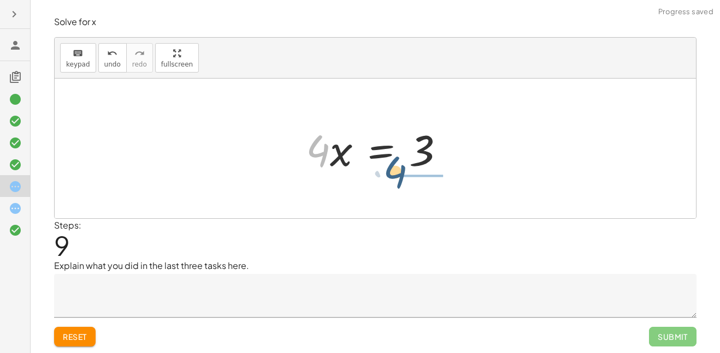
drag, startPoint x: 322, startPoint y: 153, endPoint x: 417, endPoint y: 174, distance: 98.0
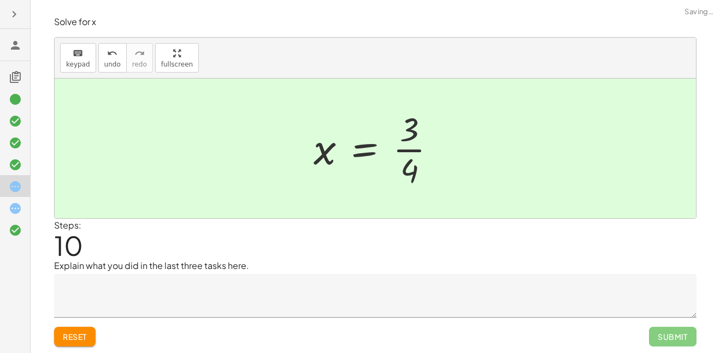
click at [414, 150] on div at bounding box center [379, 149] width 142 height 84
click at [351, 155] on div at bounding box center [379, 149] width 142 height 84
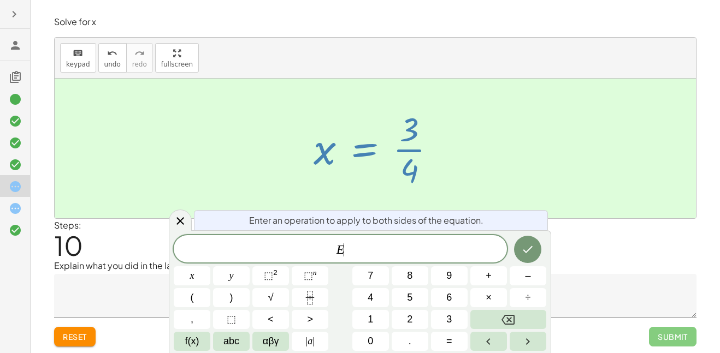
click at [351, 155] on div at bounding box center [379, 149] width 142 height 84
click at [562, 92] on div at bounding box center [375, 149] width 641 height 140
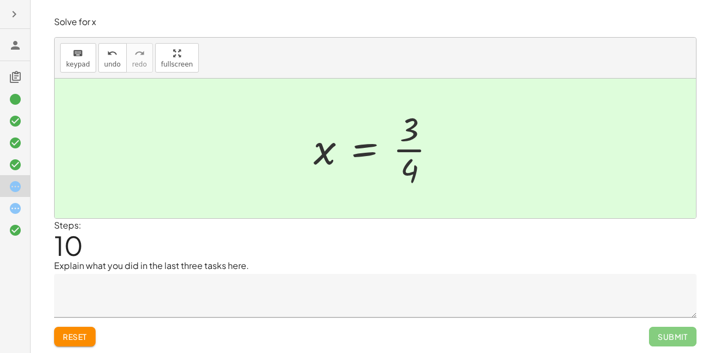
click at [317, 312] on textarea at bounding box center [375, 296] width 642 height 44
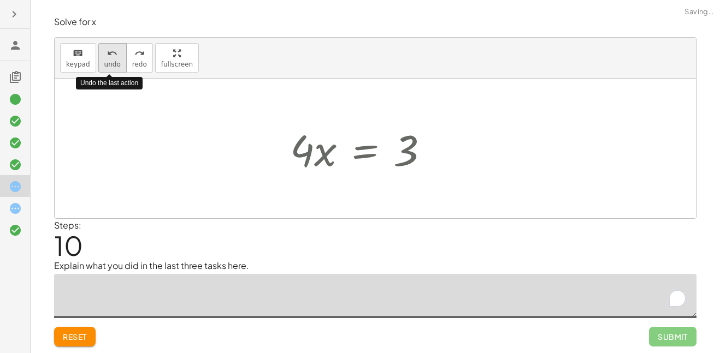
click at [110, 57] on icon "undo" at bounding box center [112, 53] width 10 height 13
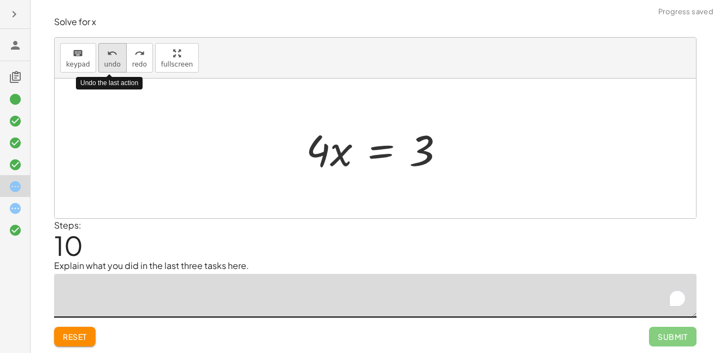
click at [110, 57] on icon "undo" at bounding box center [112, 53] width 10 height 13
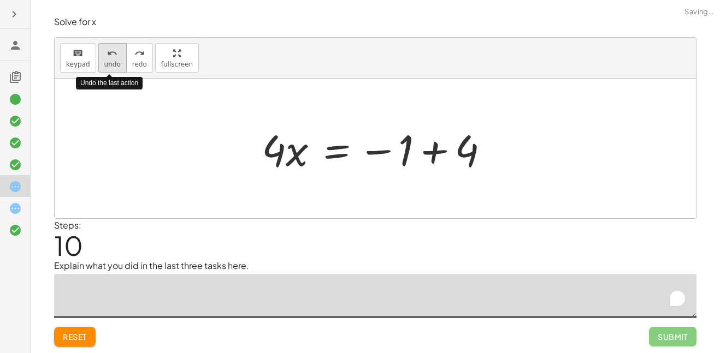
click at [110, 57] on icon "undo" at bounding box center [112, 53] width 10 height 13
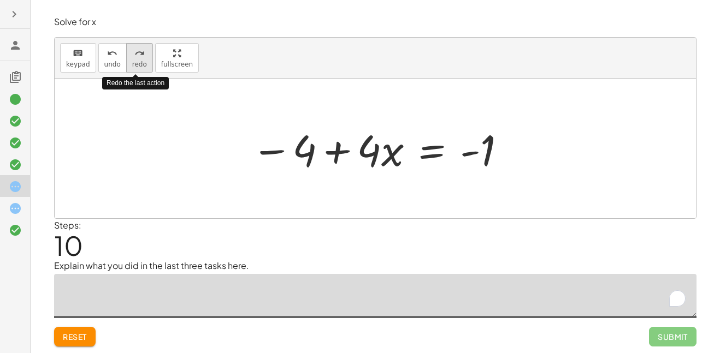
click at [141, 49] on icon "redo" at bounding box center [139, 53] width 10 height 13
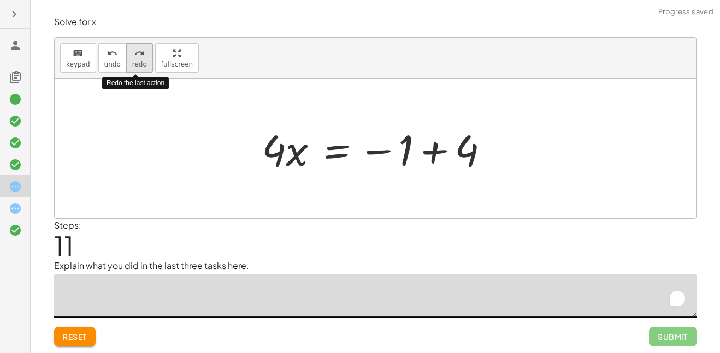
click at [141, 49] on icon "redo" at bounding box center [139, 53] width 10 height 13
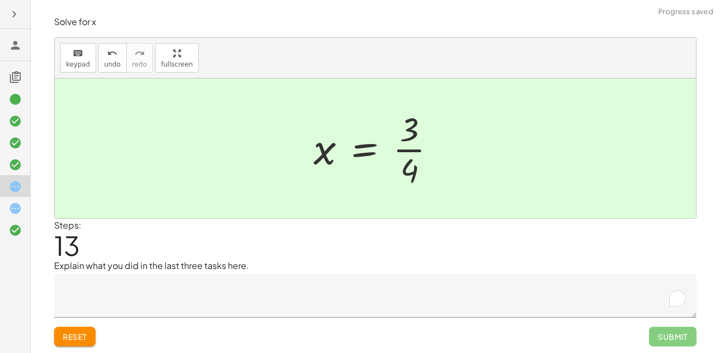
click at [122, 276] on textarea "To enrich screen reader interactions, please activate Accessibility in Grammarl…" at bounding box center [375, 296] width 642 height 44
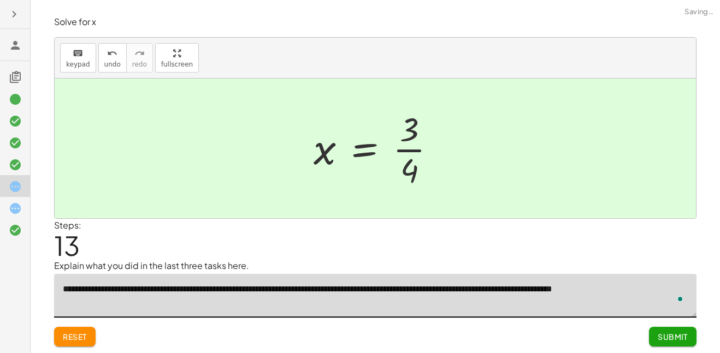
type textarea "**********"
click at [687, 335] on span "Submit" at bounding box center [673, 337] width 30 height 10
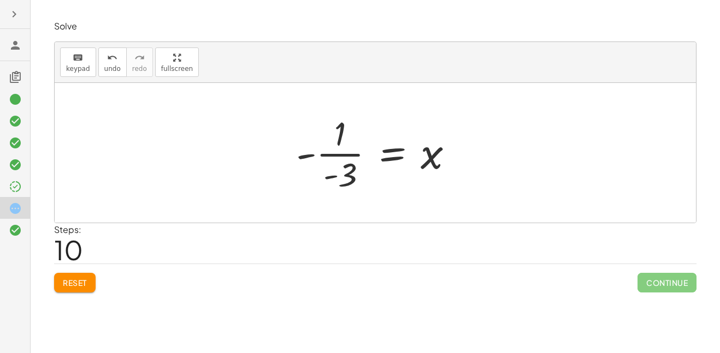
click at [335, 152] on div at bounding box center [379, 153] width 177 height 84
click at [107, 58] on icon "undo" at bounding box center [112, 57] width 10 height 13
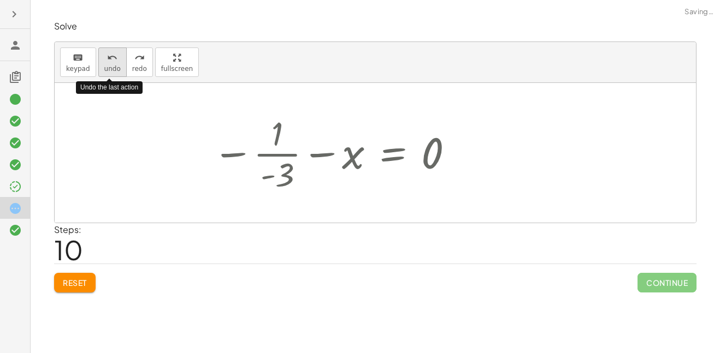
click at [107, 58] on icon "undo" at bounding box center [112, 57] width 10 height 13
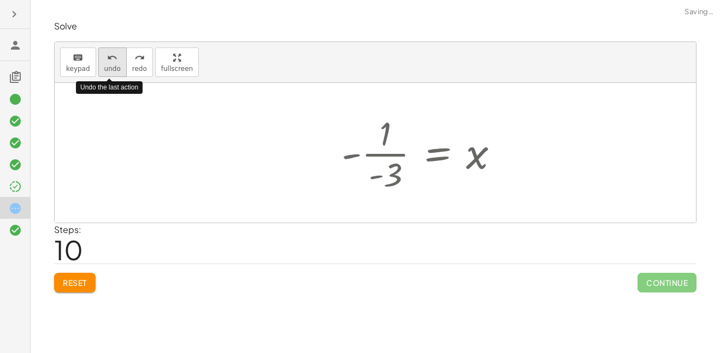
click at [107, 58] on icon "undo" at bounding box center [112, 57] width 10 height 13
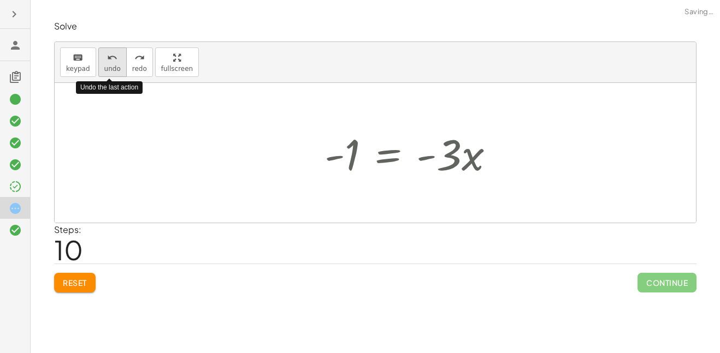
click at [107, 58] on icon "undo" at bounding box center [112, 57] width 10 height 13
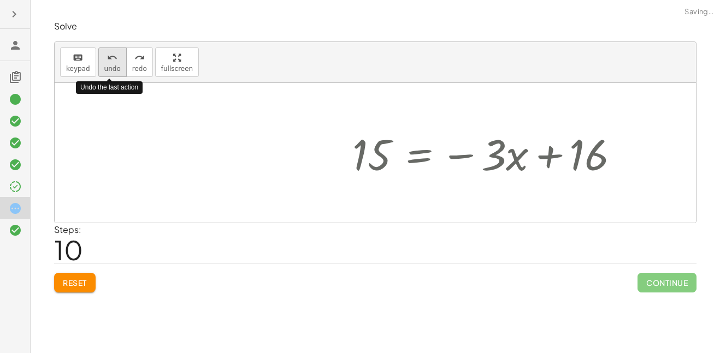
click at [107, 58] on icon "undo" at bounding box center [112, 57] width 10 height 13
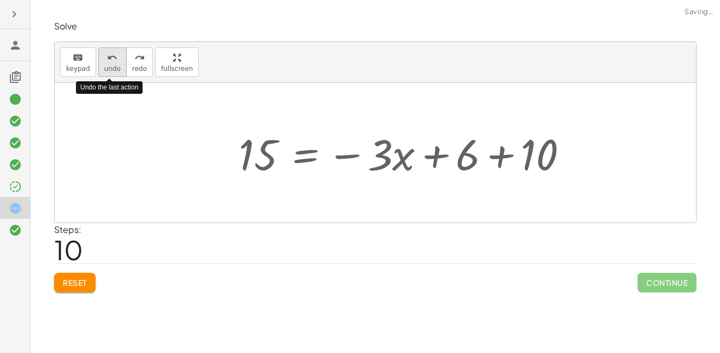
click at [107, 58] on icon "undo" at bounding box center [112, 57] width 10 height 13
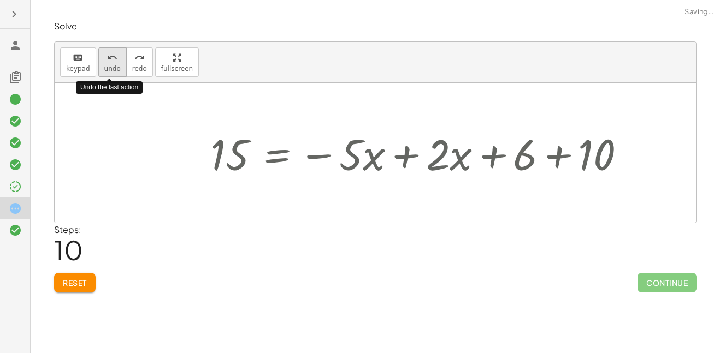
click at [107, 58] on icon "undo" at bounding box center [112, 57] width 10 height 13
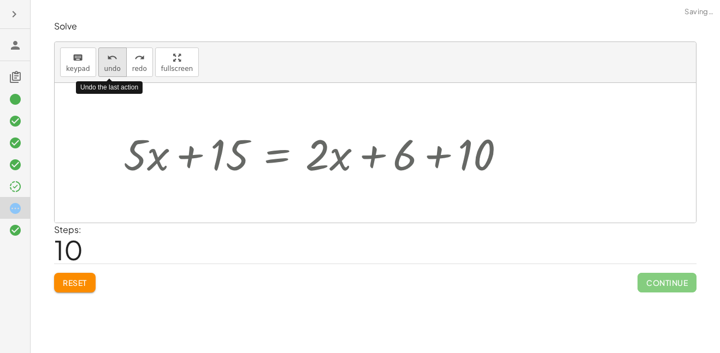
click at [107, 58] on icon "undo" at bounding box center [112, 57] width 10 height 13
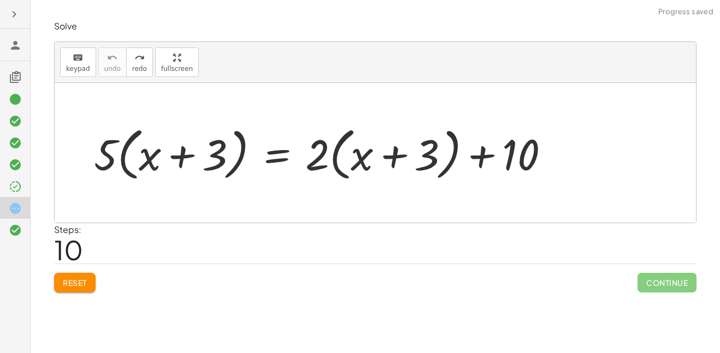
click at [85, 283] on span "Reset" at bounding box center [75, 283] width 24 height 10
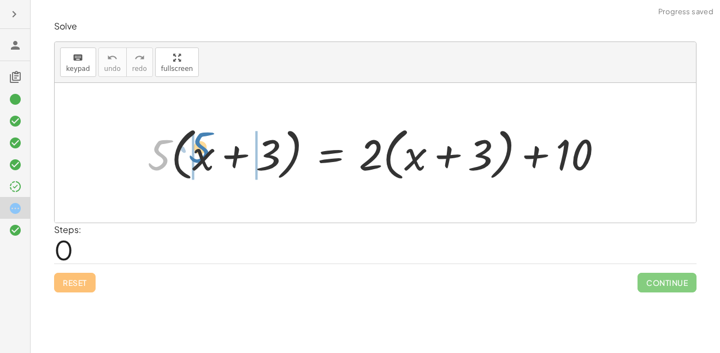
drag, startPoint x: 154, startPoint y: 160, endPoint x: 195, endPoint y: 152, distance: 41.7
click at [195, 152] on div at bounding box center [379, 153] width 475 height 63
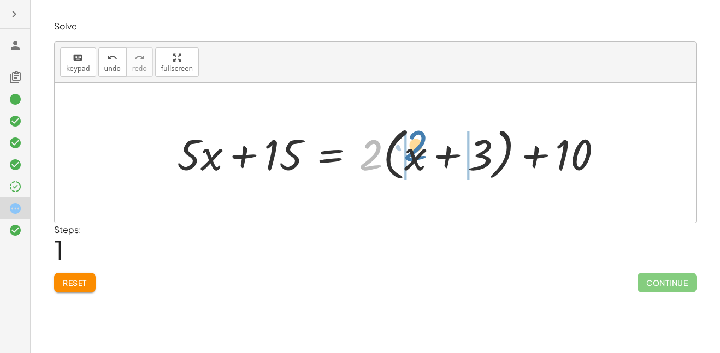
drag, startPoint x: 369, startPoint y: 158, endPoint x: 414, endPoint y: 149, distance: 45.6
click at [414, 149] on div at bounding box center [394, 153] width 445 height 63
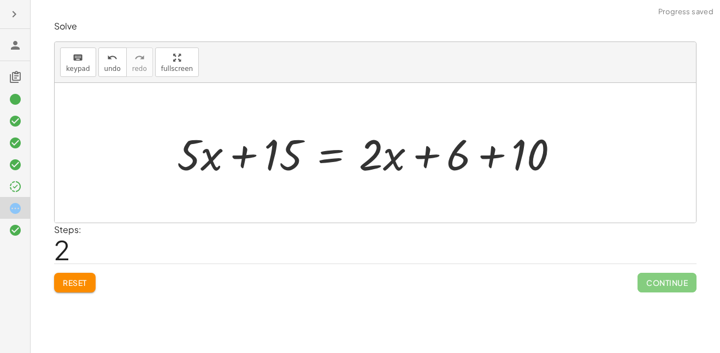
click at [244, 158] on div at bounding box center [373, 153] width 402 height 56
click at [435, 151] on div at bounding box center [373, 153] width 402 height 56
click at [506, 160] on div at bounding box center [373, 153] width 402 height 56
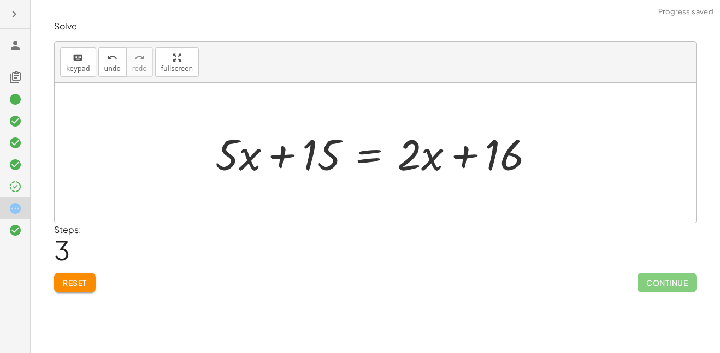
click at [290, 176] on div at bounding box center [379, 153] width 339 height 56
click at [454, 154] on div at bounding box center [379, 153] width 339 height 56
drag, startPoint x: 228, startPoint y: 148, endPoint x: 236, endPoint y: 151, distance: 9.0
click at [236, 151] on div at bounding box center [379, 153] width 339 height 56
drag, startPoint x: 223, startPoint y: 178, endPoint x: 232, endPoint y: 170, distance: 12.4
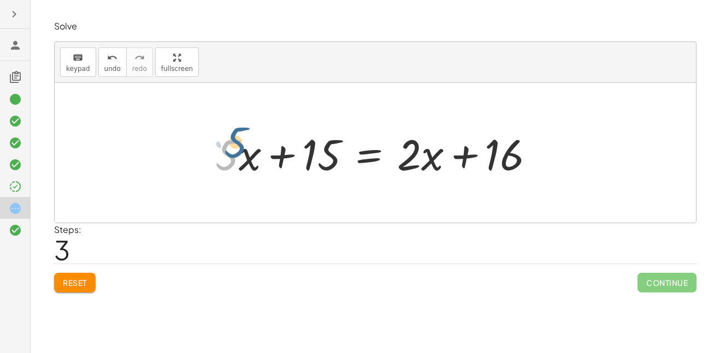
click at [232, 170] on div at bounding box center [379, 153] width 339 height 56
drag, startPoint x: 205, startPoint y: 134, endPoint x: 247, endPoint y: 157, distance: 48.7
click at [247, 157] on div "· 5 · ( + x + 3 ) = + · 2 · ( + x + 3 ) + 10 + · 5 · x + · 5 · 3 = + · 2 · ( + …" at bounding box center [375, 153] width 352 height 62
drag, startPoint x: 247, startPoint y: 157, endPoint x: 220, endPoint y: 152, distance: 27.8
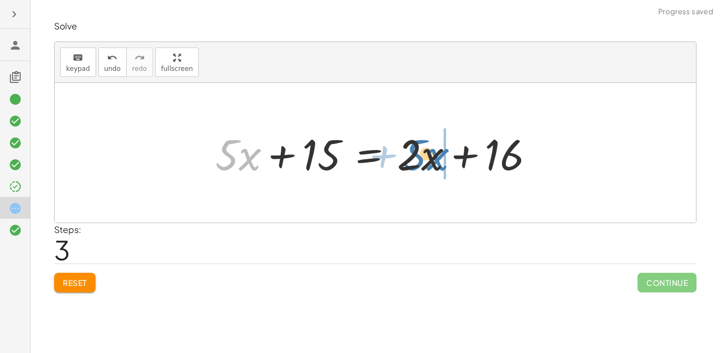
drag, startPoint x: 243, startPoint y: 162, endPoint x: 431, endPoint y: 162, distance: 187.9
click at [431, 162] on div at bounding box center [379, 153] width 339 height 56
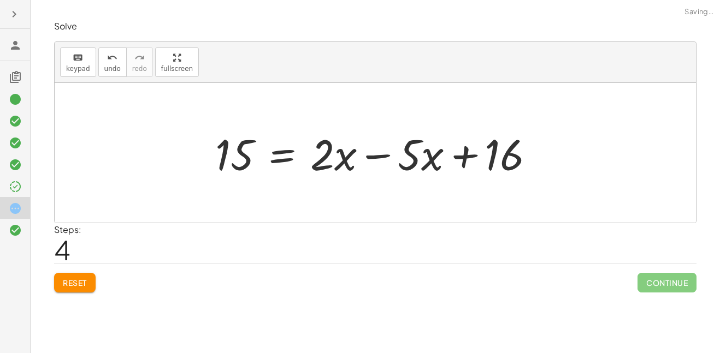
click at [445, 158] on div at bounding box center [379, 153] width 339 height 56
click at [370, 153] on div at bounding box center [379, 153] width 339 height 56
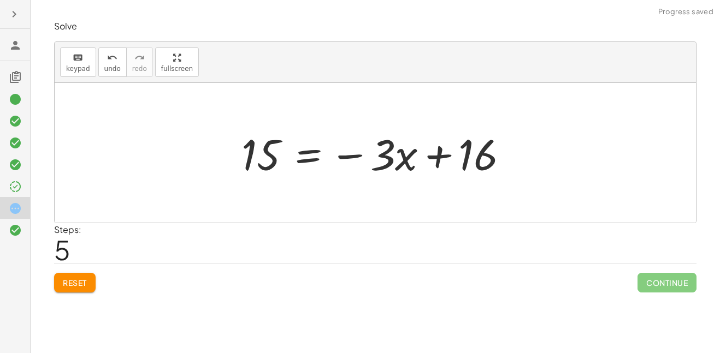
click at [442, 145] on div at bounding box center [379, 153] width 286 height 56
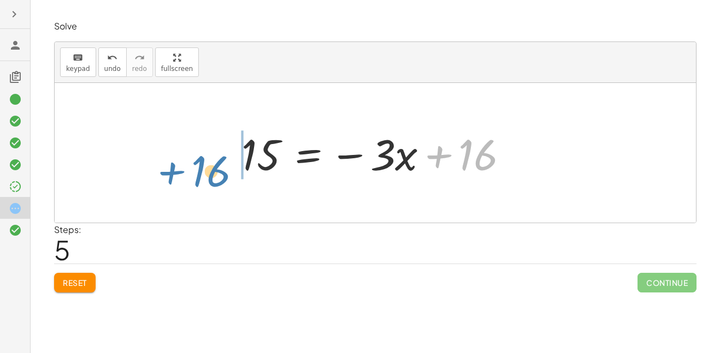
drag, startPoint x: 489, startPoint y: 153, endPoint x: 221, endPoint y: 169, distance: 268.2
click at [221, 169] on div "· 5 · ( + x + 3 ) = + · 2 · ( + x + 3 ) + 10 + · 5 · x + · 5 · 3 = + · 2 · ( + …" at bounding box center [375, 153] width 641 height 140
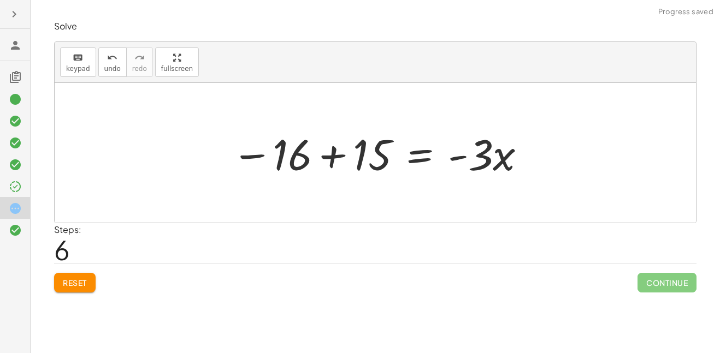
click at [358, 151] on div at bounding box center [379, 153] width 306 height 56
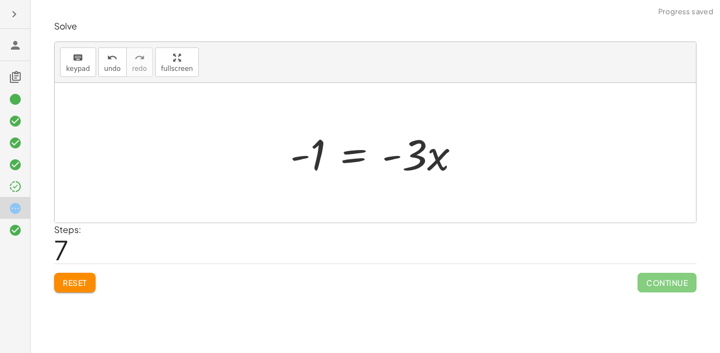
click at [358, 151] on div at bounding box center [380, 153] width 190 height 56
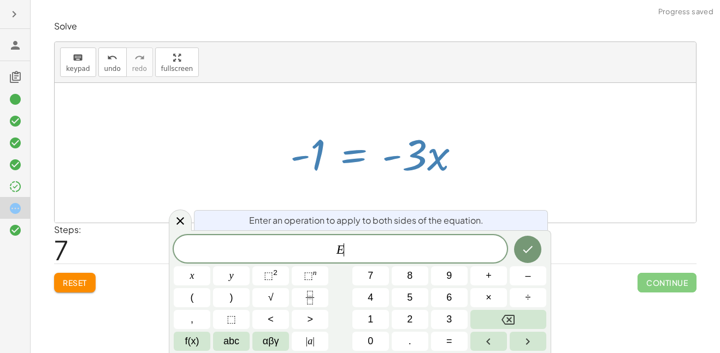
scroll to position [1, 0]
click at [409, 133] on div at bounding box center [380, 153] width 190 height 56
click at [532, 237] on button "Done" at bounding box center [527, 249] width 27 height 27
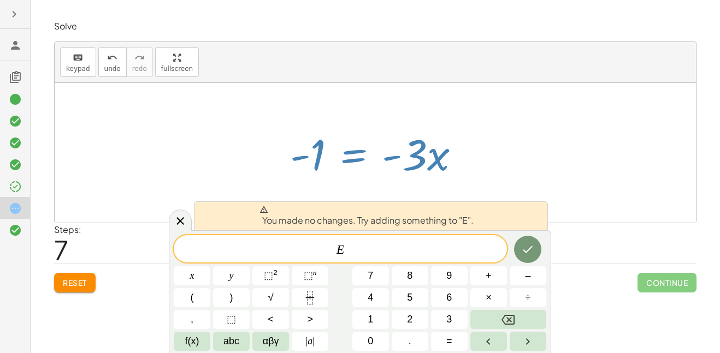
click at [502, 102] on div at bounding box center [375, 153] width 641 height 140
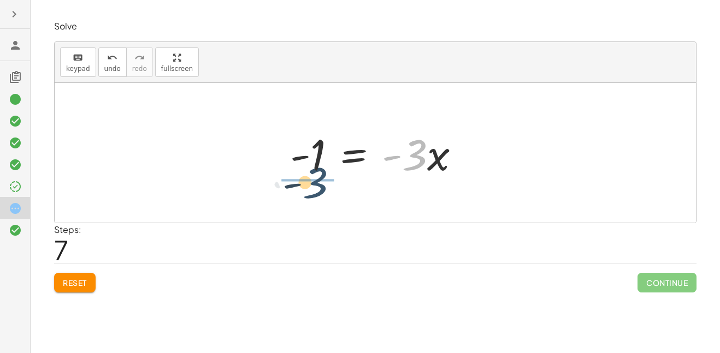
drag, startPoint x: 421, startPoint y: 164, endPoint x: 317, endPoint y: 191, distance: 107.2
click at [317, 191] on div "· 5 · ( + x + 3 ) = + · 2 · ( + x + 3 ) + 10 + · 5 · x + · 5 · 3 = + · 2 · ( + …" at bounding box center [375, 153] width 641 height 140
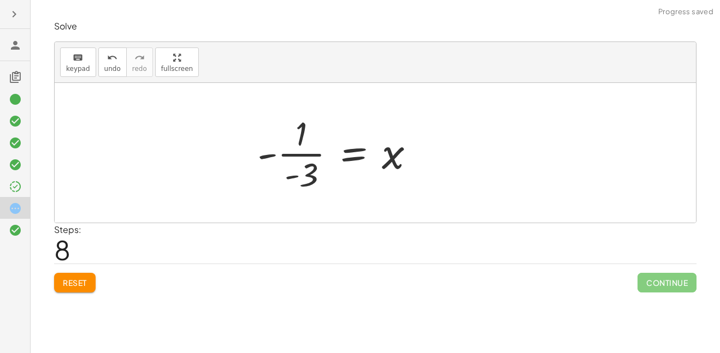
click at [306, 151] on div at bounding box center [340, 153] width 177 height 84
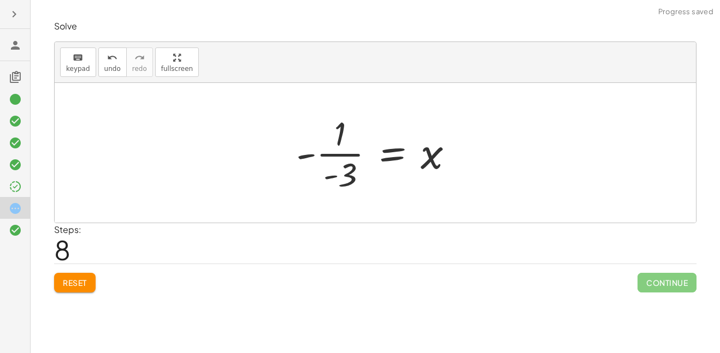
click at [306, 151] on div at bounding box center [379, 153] width 177 height 84
click at [333, 153] on div at bounding box center [379, 153] width 177 height 84
drag, startPoint x: 433, startPoint y: 157, endPoint x: 316, endPoint y: 151, distance: 116.5
click at [316, 151] on div at bounding box center [379, 153] width 177 height 84
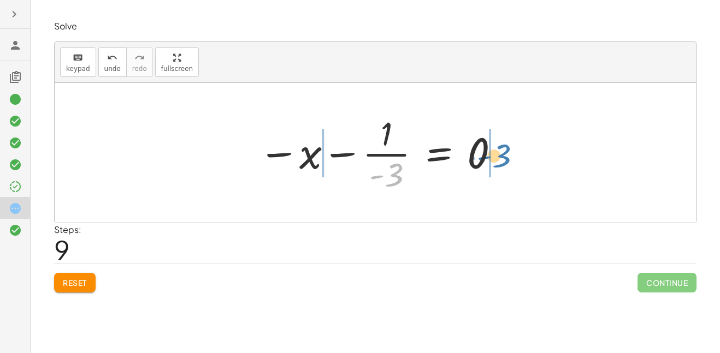
drag, startPoint x: 397, startPoint y: 179, endPoint x: 495, endPoint y: 157, distance: 100.2
click at [495, 157] on div at bounding box center [379, 153] width 253 height 84
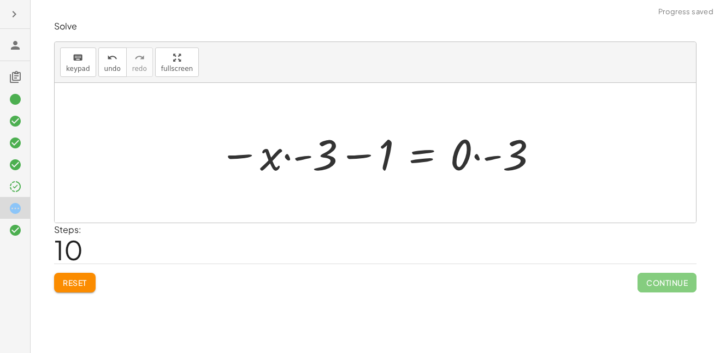
click at [75, 275] on button "Reset" at bounding box center [75, 283] width 42 height 20
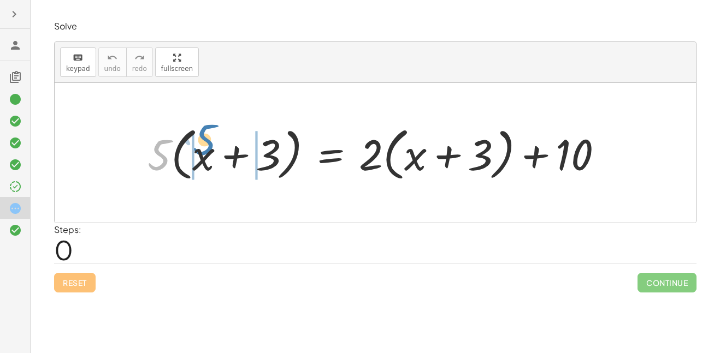
drag, startPoint x: 157, startPoint y: 157, endPoint x: 203, endPoint y: 142, distance: 47.9
click at [203, 142] on div at bounding box center [379, 153] width 475 height 63
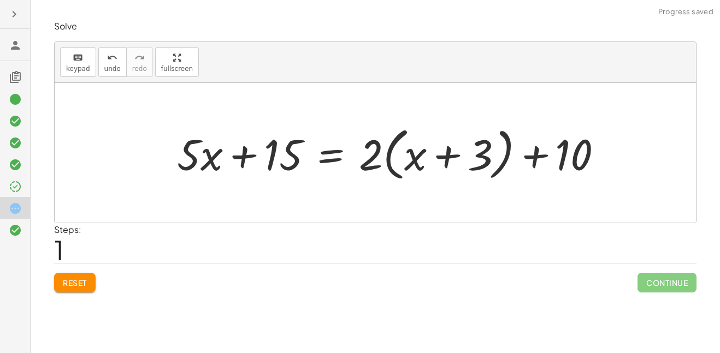
click at [241, 163] on div at bounding box center [394, 153] width 445 height 63
click at [338, 158] on div at bounding box center [394, 153] width 445 height 63
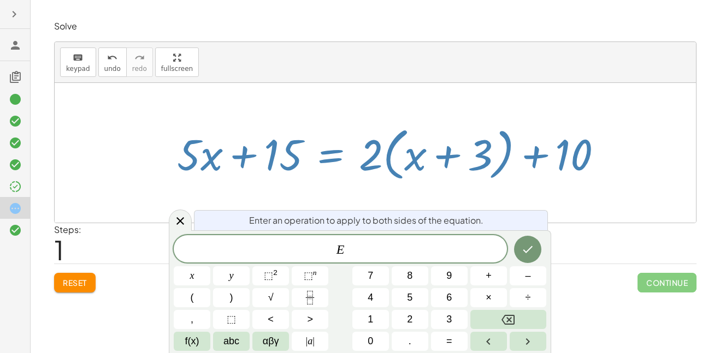
click at [338, 158] on div at bounding box center [394, 153] width 445 height 63
click at [339, 124] on div at bounding box center [394, 153] width 445 height 63
click at [579, 241] on div "Steps: 1" at bounding box center [375, 243] width 642 height 40
click at [181, 219] on icon at bounding box center [180, 221] width 13 height 13
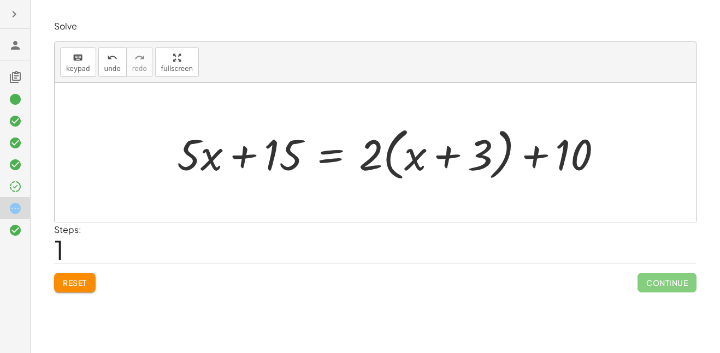
click at [438, 158] on div at bounding box center [394, 153] width 445 height 63
click at [536, 156] on div at bounding box center [394, 153] width 445 height 63
drag, startPoint x: 560, startPoint y: 157, endPoint x: 548, endPoint y: 152, distance: 13.0
click at [548, 152] on div at bounding box center [394, 153] width 445 height 63
drag, startPoint x: 371, startPoint y: 157, endPoint x: 413, endPoint y: 152, distance: 41.8
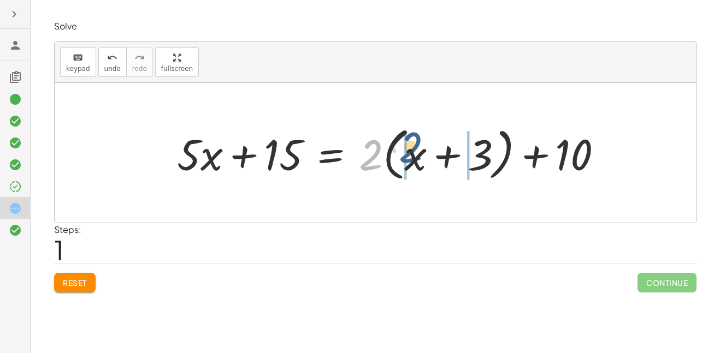
click at [413, 152] on div at bounding box center [394, 153] width 445 height 63
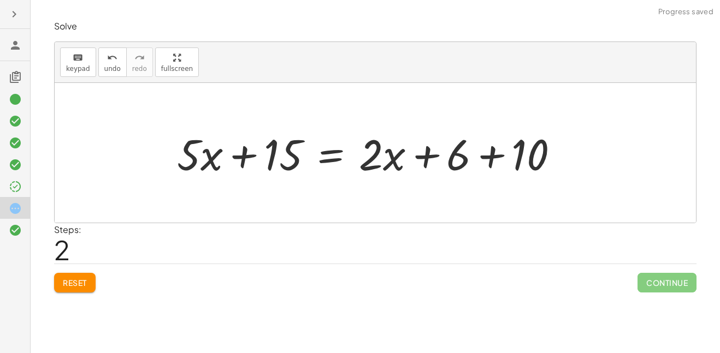
click at [483, 155] on div at bounding box center [373, 153] width 402 height 56
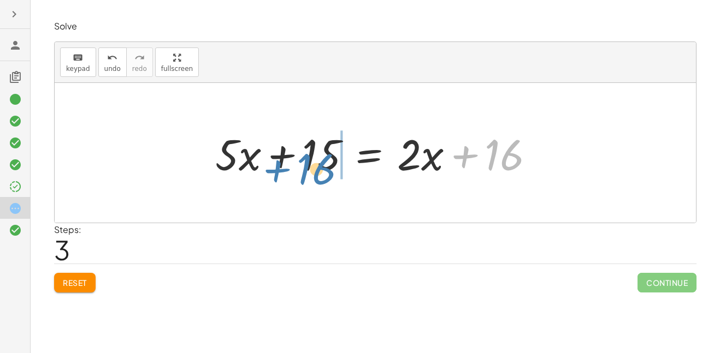
drag, startPoint x: 505, startPoint y: 146, endPoint x: 317, endPoint y: 161, distance: 188.5
click at [317, 161] on div at bounding box center [379, 153] width 339 height 56
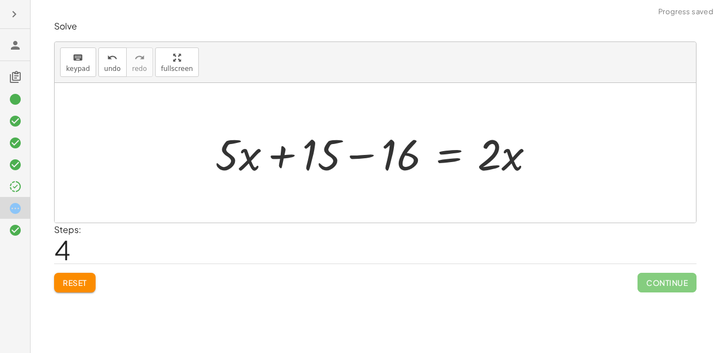
click at [376, 155] on div at bounding box center [379, 153] width 339 height 56
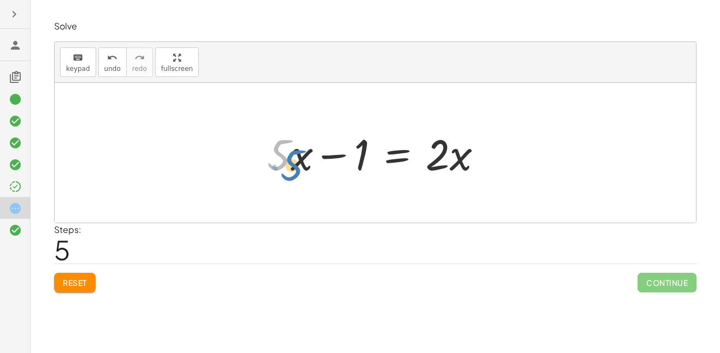
drag, startPoint x: 288, startPoint y: 160, endPoint x: 300, endPoint y: 168, distance: 14.9
click at [300, 168] on div at bounding box center [379, 153] width 235 height 56
click at [283, 160] on div at bounding box center [379, 153] width 235 height 56
drag, startPoint x: 284, startPoint y: 161, endPoint x: 461, endPoint y: 168, distance: 177.2
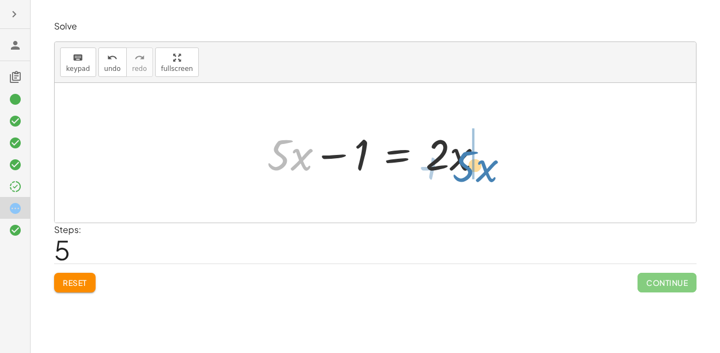
click at [461, 168] on div at bounding box center [379, 153] width 235 height 56
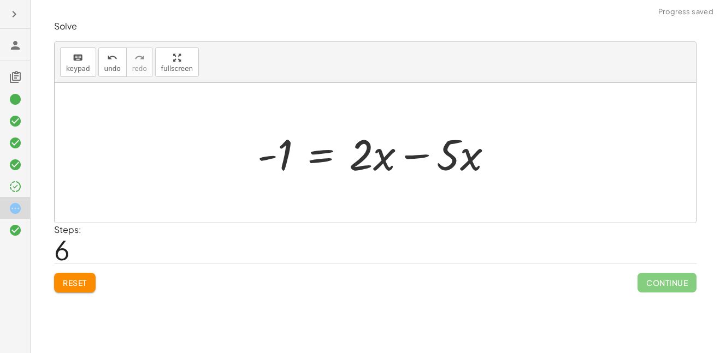
click at [419, 163] on div at bounding box center [379, 153] width 255 height 56
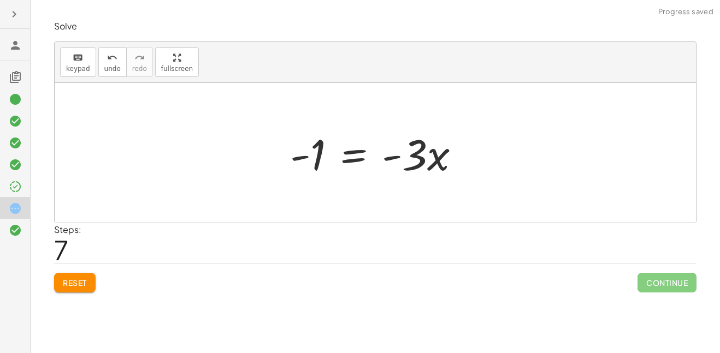
click at [397, 152] on div at bounding box center [380, 153] width 190 height 56
drag, startPoint x: 421, startPoint y: 152, endPoint x: 419, endPoint y: 160, distance: 7.3
click at [419, 160] on div at bounding box center [380, 153] width 190 height 56
drag, startPoint x: 420, startPoint y: 161, endPoint x: 319, endPoint y: 225, distance: 119.3
click at [0, 0] on div "Solve keyboard keypad undo undo redo redo fullscreen · 5 · ( + x + 3 ) = + · 2 …" at bounding box center [0, 0] width 0 height 0
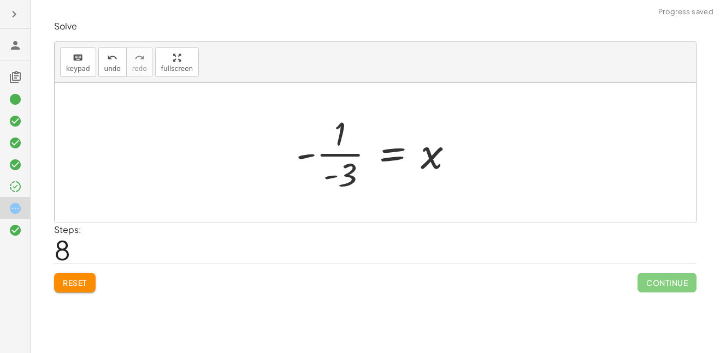
click at [302, 157] on div at bounding box center [379, 153] width 177 height 84
drag, startPoint x: 303, startPoint y: 157, endPoint x: 333, endPoint y: 174, distance: 34.7
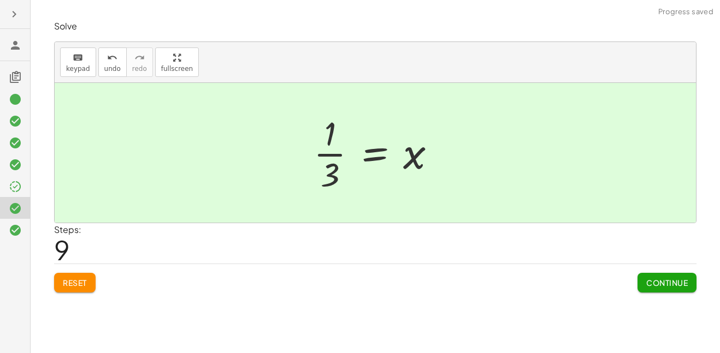
click at [653, 280] on span "Continue" at bounding box center [667, 283] width 42 height 10
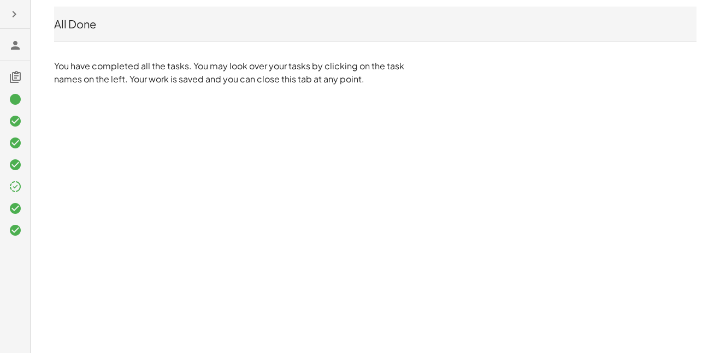
click at [16, 184] on icon at bounding box center [15, 186] width 13 height 13
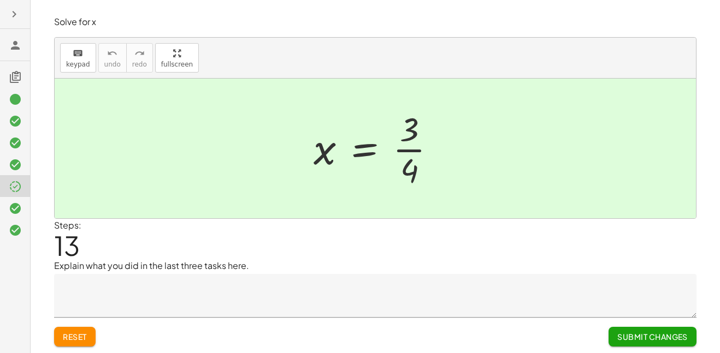
click at [15, 206] on icon at bounding box center [15, 208] width 13 height 13
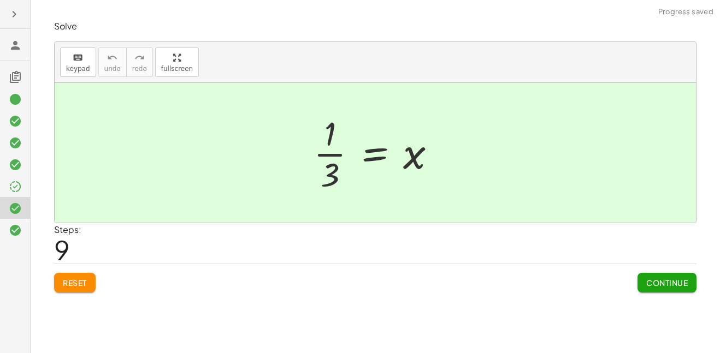
click at [15, 241] on div at bounding box center [15, 165] width 30 height 162
click at [17, 9] on icon "button" at bounding box center [14, 14] width 13 height 13
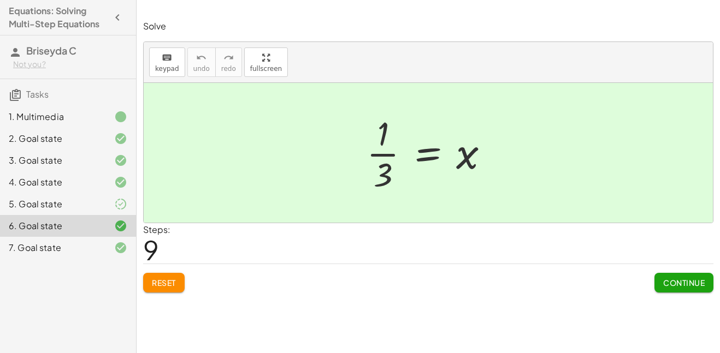
click at [121, 15] on icon "button" at bounding box center [117, 17] width 13 height 13
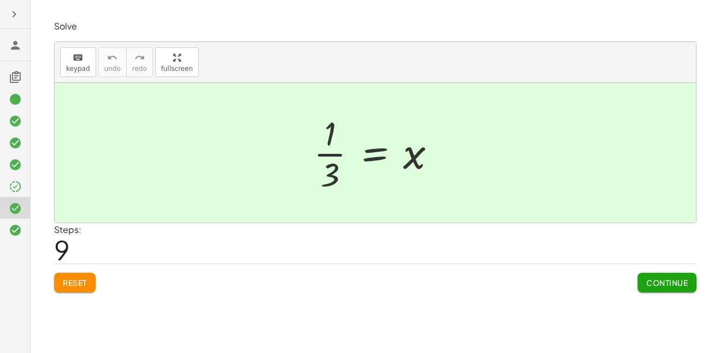
click at [19, 229] on icon at bounding box center [15, 230] width 13 height 13
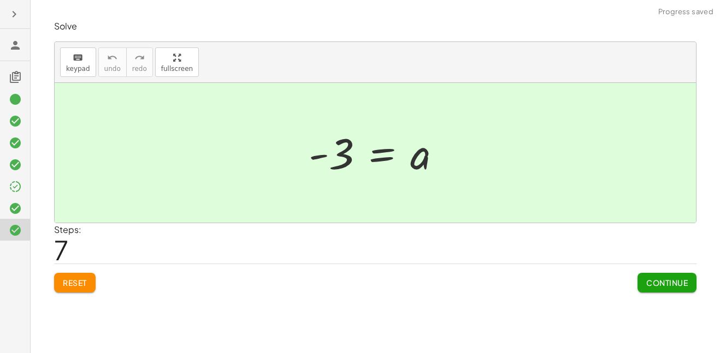
click at [682, 285] on span "Continue" at bounding box center [667, 283] width 42 height 10
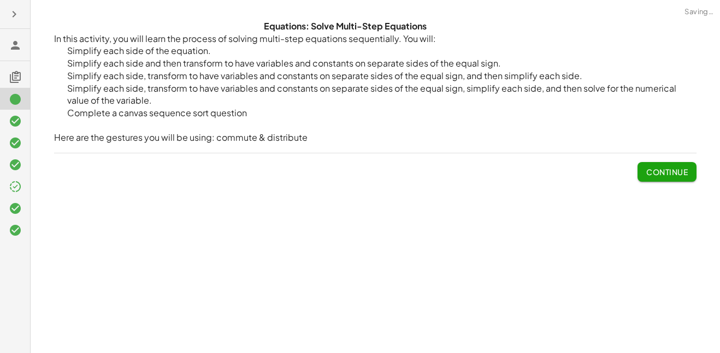
click at [674, 163] on button "Continue" at bounding box center [667, 172] width 59 height 20
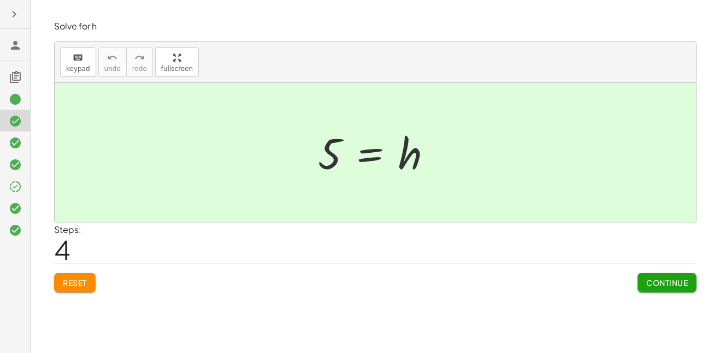
click at [669, 280] on span "Continue" at bounding box center [667, 283] width 42 height 10
click at [0, 0] on span "Continue" at bounding box center [0, 0] width 0 height 0
click at [0, 0] on textarea at bounding box center [0, 0] width 0 height 0
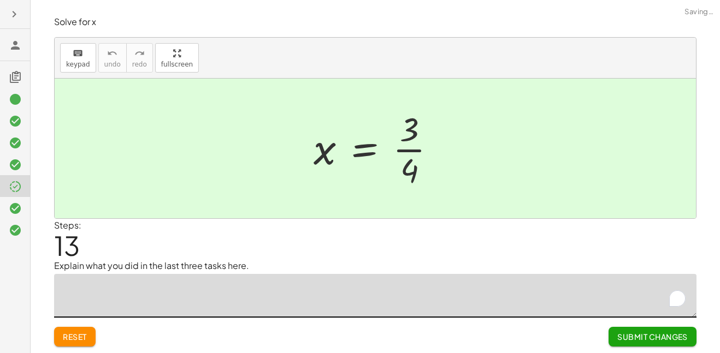
click at [669, 280] on textarea "To enrich screen reader interactions, please activate Accessibility in Grammarl…" at bounding box center [375, 296] width 642 height 44
click at [666, 339] on span "Submit Changes" at bounding box center [652, 337] width 70 height 10
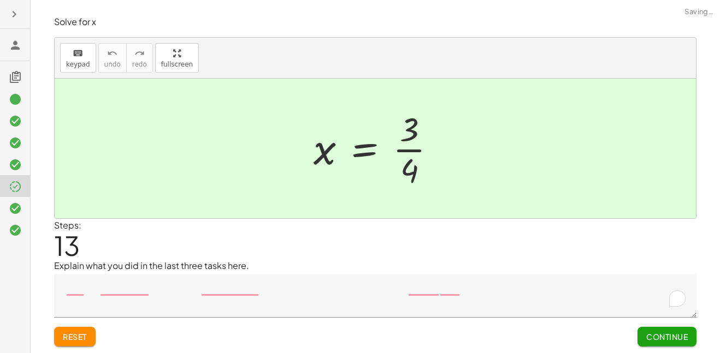
click at [666, 339] on span "Continue" at bounding box center [667, 337] width 42 height 10
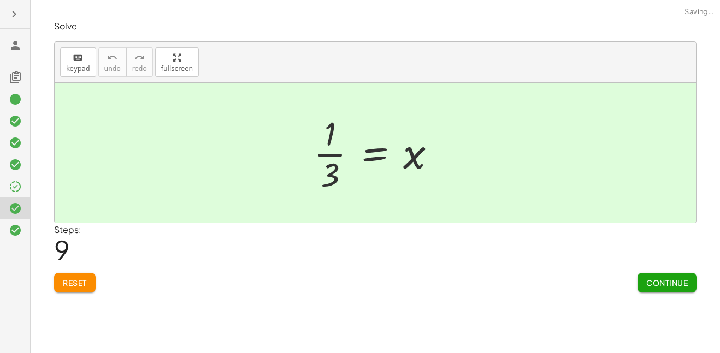
click at [666, 339] on div "Equations: Solve Multi-Step Equations In this activity, you will learn the proc…" at bounding box center [375, 176] width 689 height 353
click at [652, 282] on span "Continue" at bounding box center [667, 283] width 42 height 10
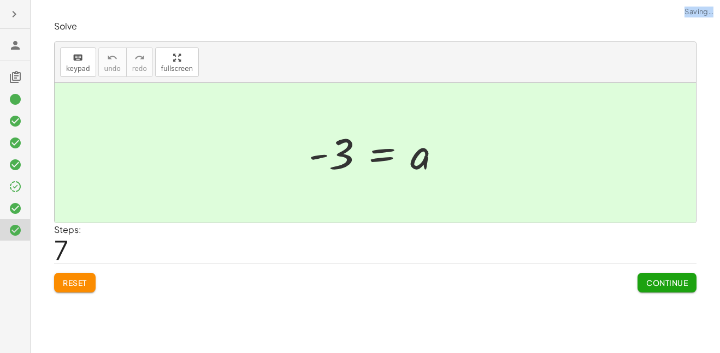
click at [652, 282] on span "Continue" at bounding box center [667, 283] width 42 height 10
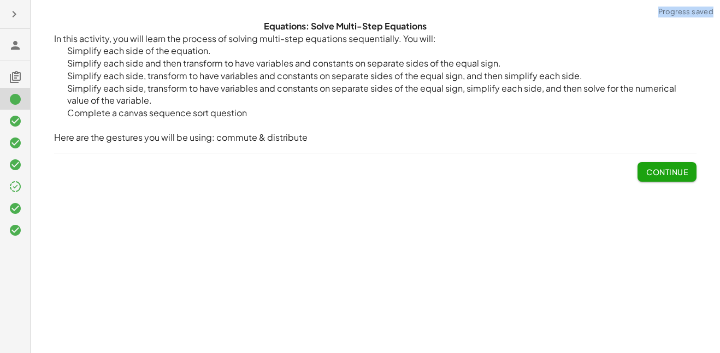
click at [0, 0] on div "Equations: Solve Multi-Step Equations In this activity, you will learn the proc…" at bounding box center [0, 0] width 0 height 0
